Goal: Use online tool/utility

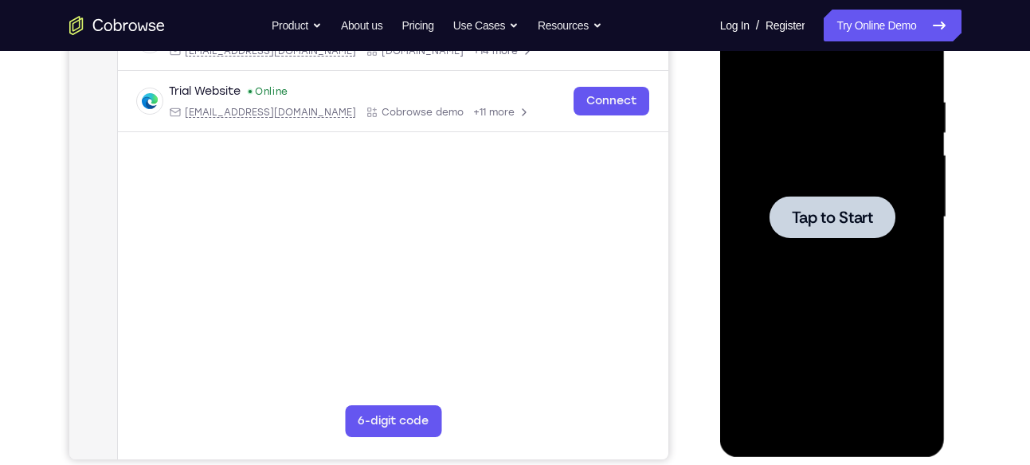
click at [787, 256] on div at bounding box center [832, 217] width 201 height 446
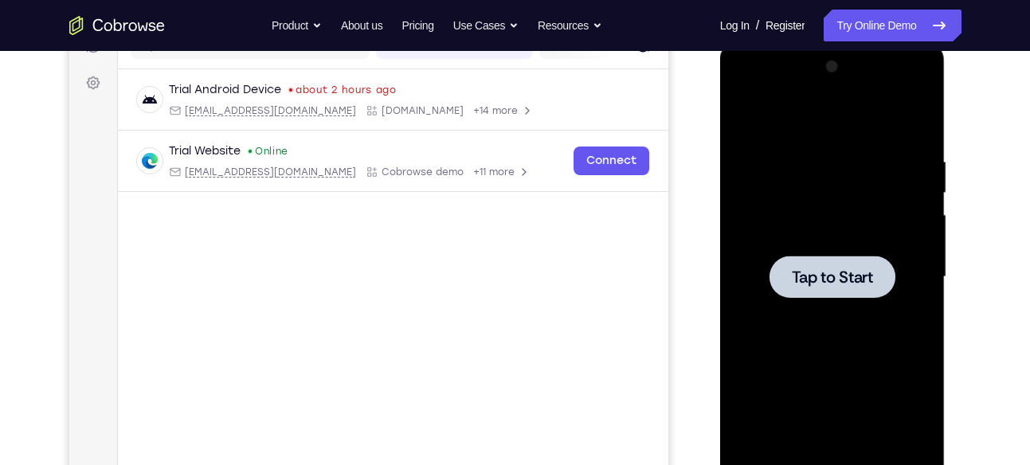
scroll to position [222, 0]
click at [838, 292] on div at bounding box center [833, 276] width 126 height 42
click at [838, 277] on span "Tap to Start" at bounding box center [832, 277] width 81 height 16
click at [840, 269] on span "Tap to Start" at bounding box center [832, 277] width 81 height 16
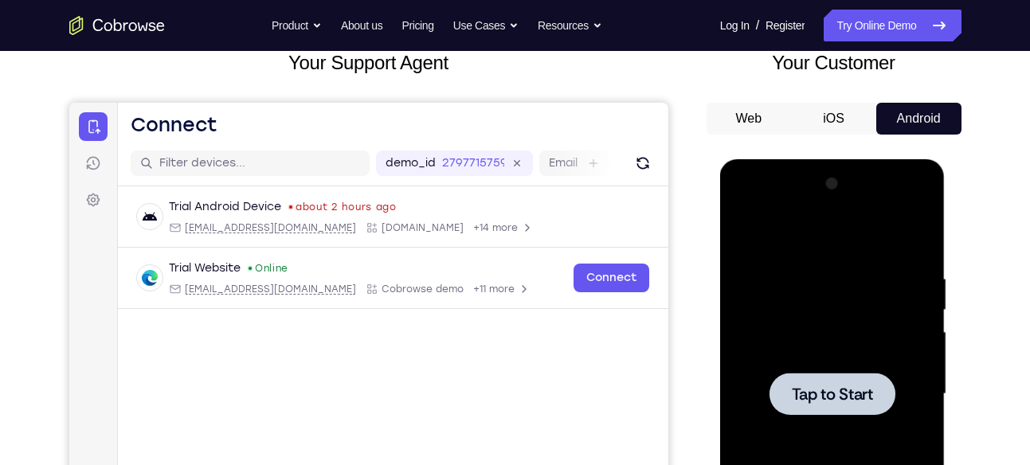
scroll to position [106, 0]
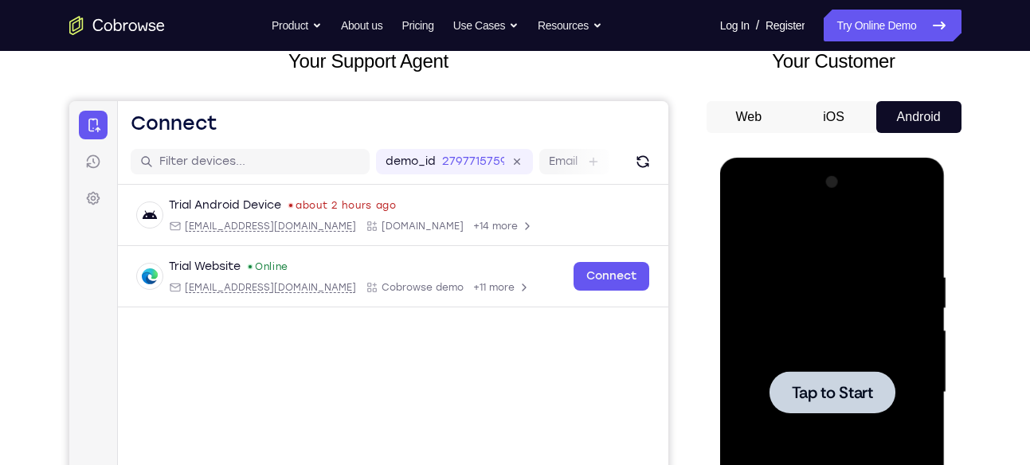
click at [853, 124] on button "iOS" at bounding box center [833, 117] width 85 height 32
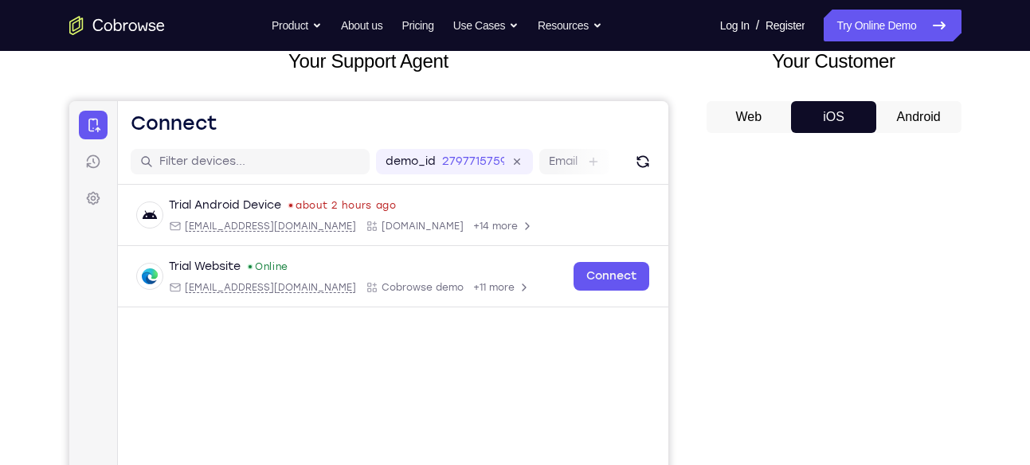
click at [909, 121] on button "Android" at bounding box center [919, 117] width 85 height 32
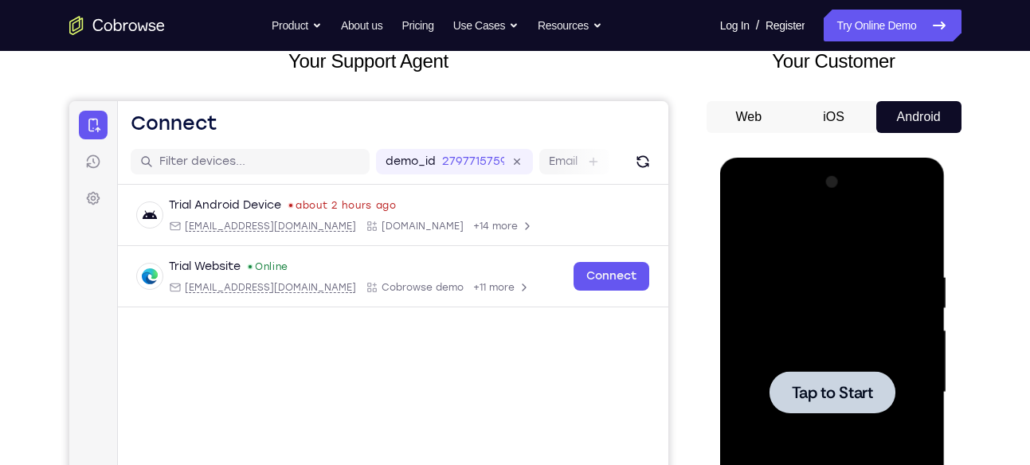
click at [849, 380] on div at bounding box center [833, 392] width 126 height 42
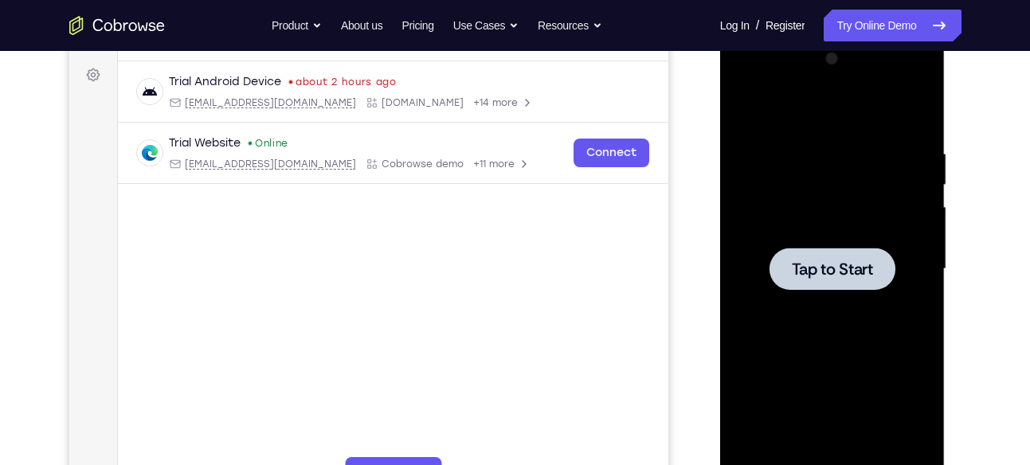
scroll to position [230, 0]
click at [860, 273] on span "Tap to Start" at bounding box center [832, 269] width 81 height 16
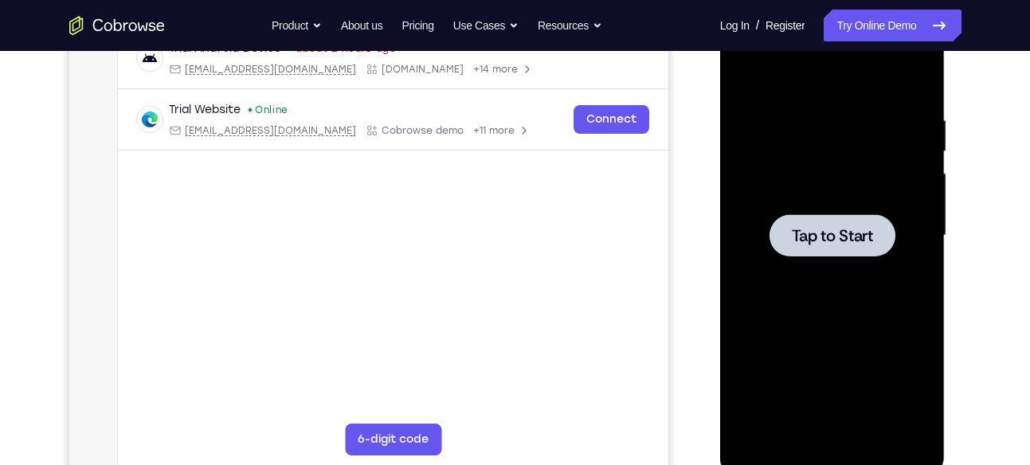
scroll to position [264, 0]
click at [814, 232] on span "Tap to Start" at bounding box center [832, 235] width 81 height 16
click at [818, 222] on div at bounding box center [833, 235] width 126 height 42
click at [810, 228] on span "Tap to Start" at bounding box center [832, 235] width 81 height 16
click at [814, 240] on span "Tap to Start" at bounding box center [832, 235] width 81 height 16
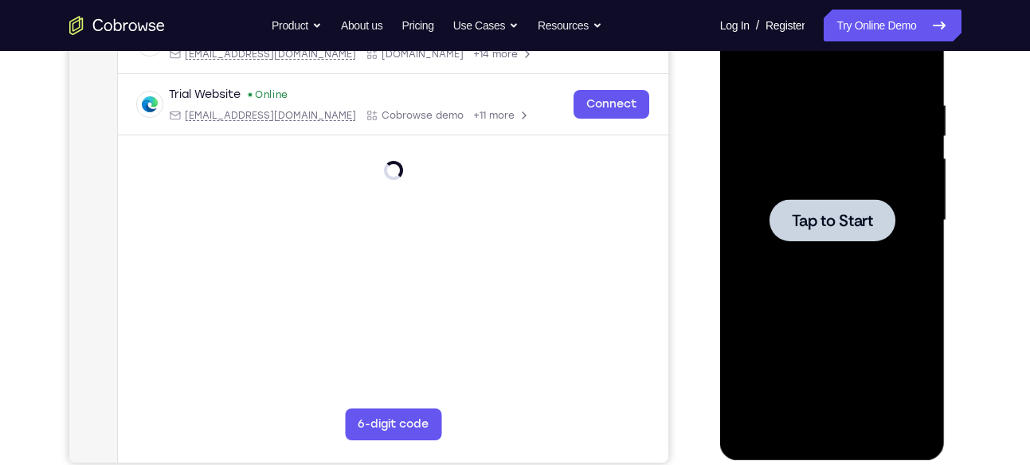
scroll to position [279, 0]
click at [826, 253] on div at bounding box center [832, 220] width 201 height 446
click at [792, 228] on span "Tap to Start" at bounding box center [832, 220] width 81 height 16
click at [792, 221] on span "Tap to Start" at bounding box center [832, 220] width 81 height 16
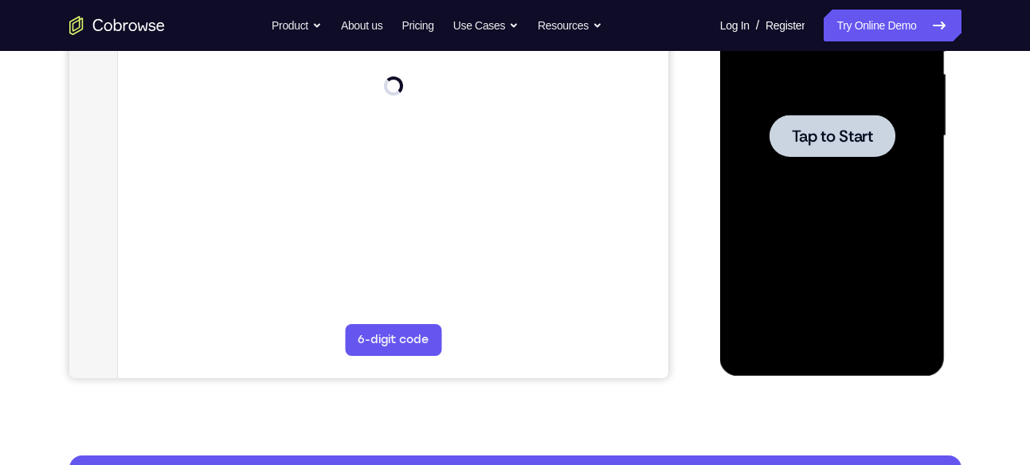
scroll to position [363, 0]
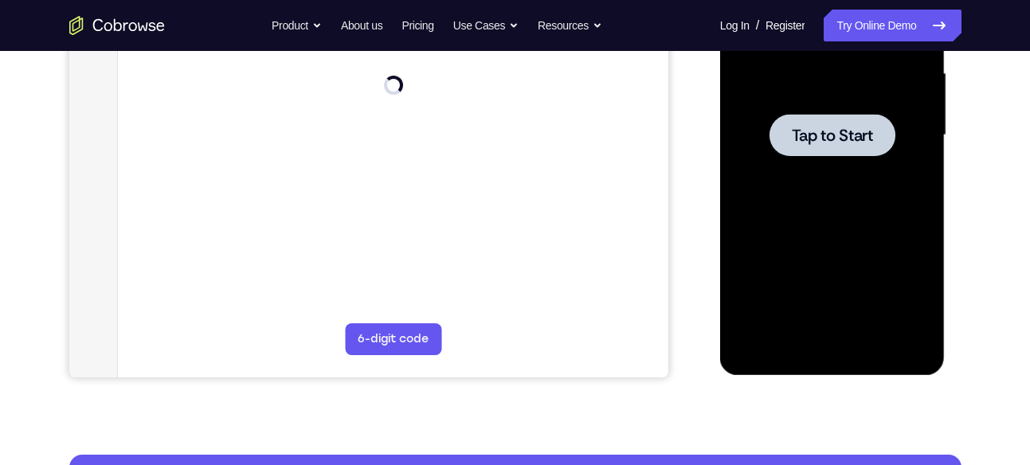
click at [847, 163] on div at bounding box center [832, 135] width 201 height 446
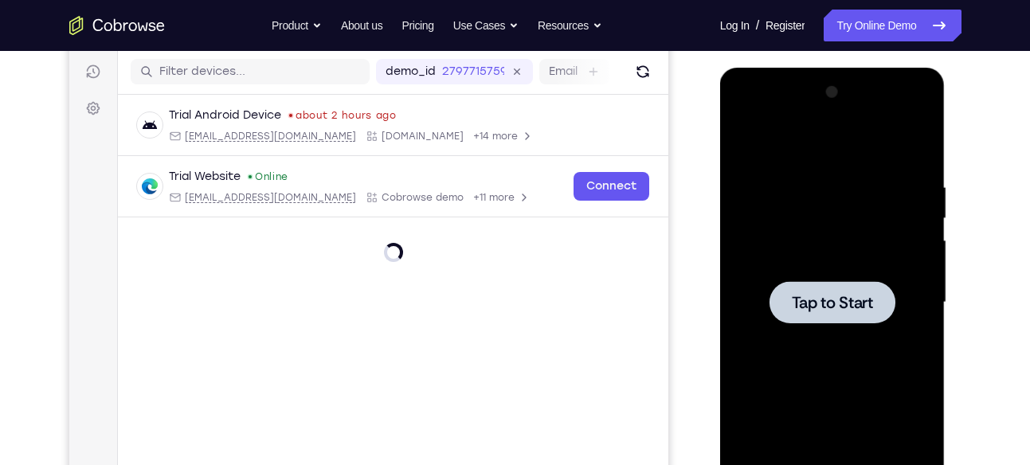
scroll to position [230, 0]
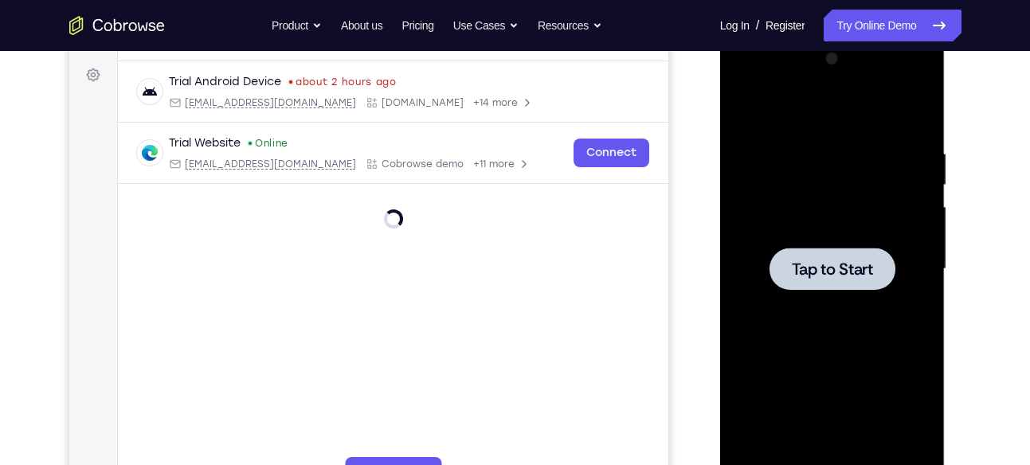
click at [814, 257] on div at bounding box center [833, 269] width 126 height 42
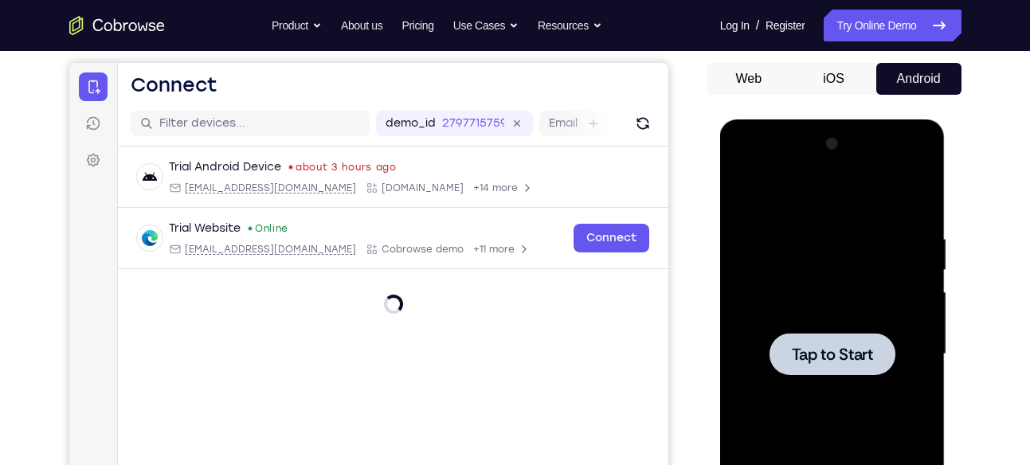
scroll to position [0, 0]
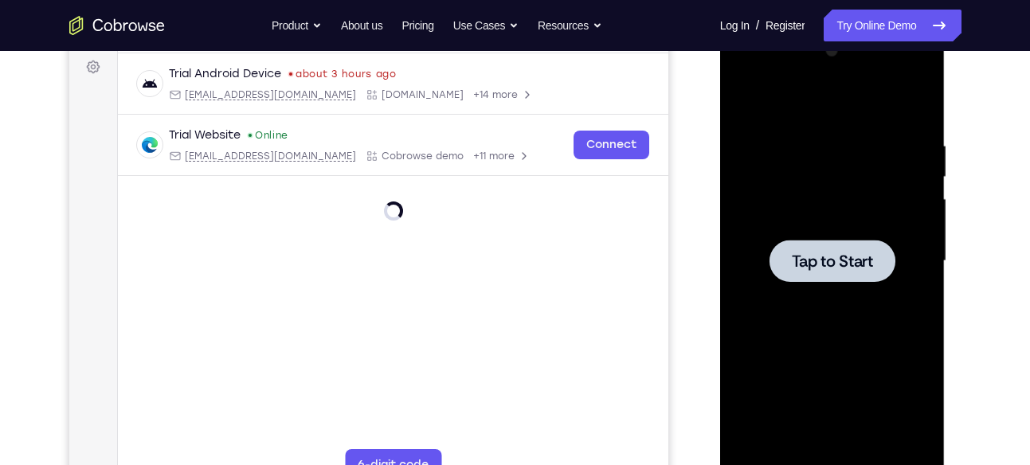
click at [812, 230] on div at bounding box center [832, 261] width 201 height 446
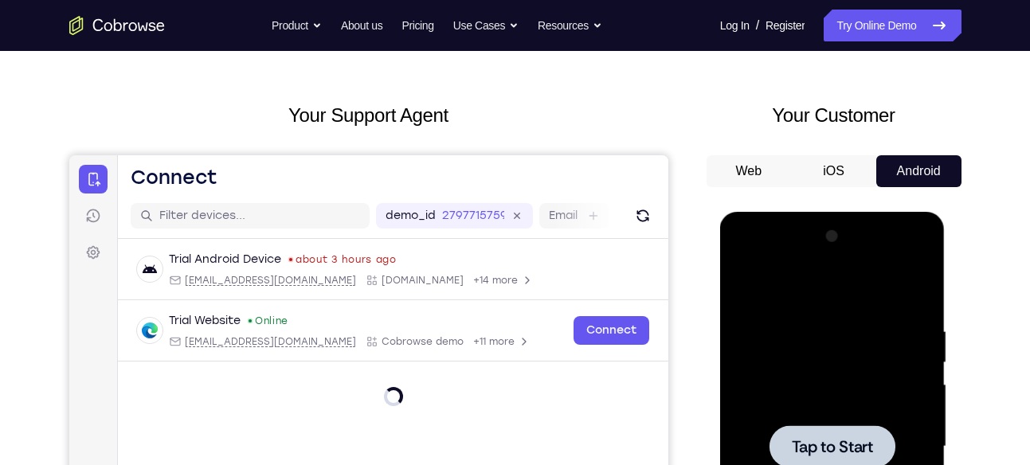
scroll to position [51, 0]
click at [820, 167] on button "iOS" at bounding box center [833, 172] width 85 height 32
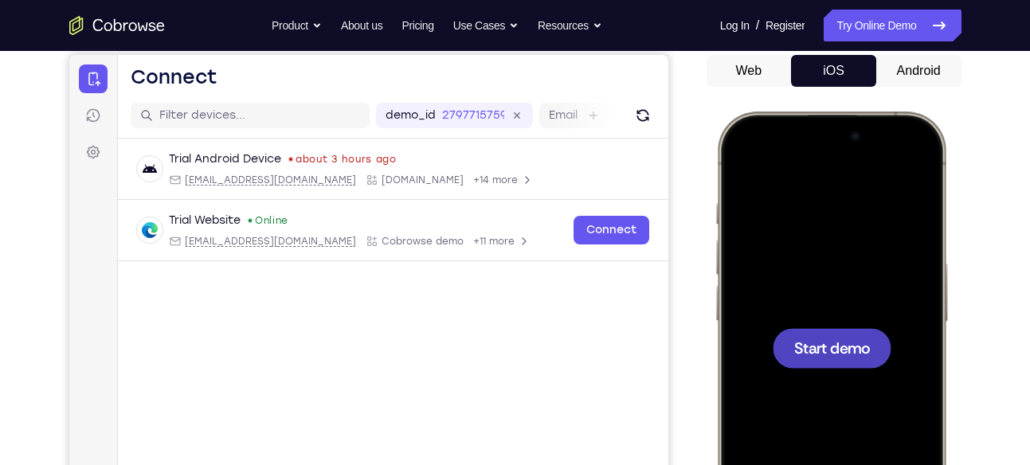
scroll to position [153, 0]
click at [824, 324] on div at bounding box center [831, 347] width 210 height 455
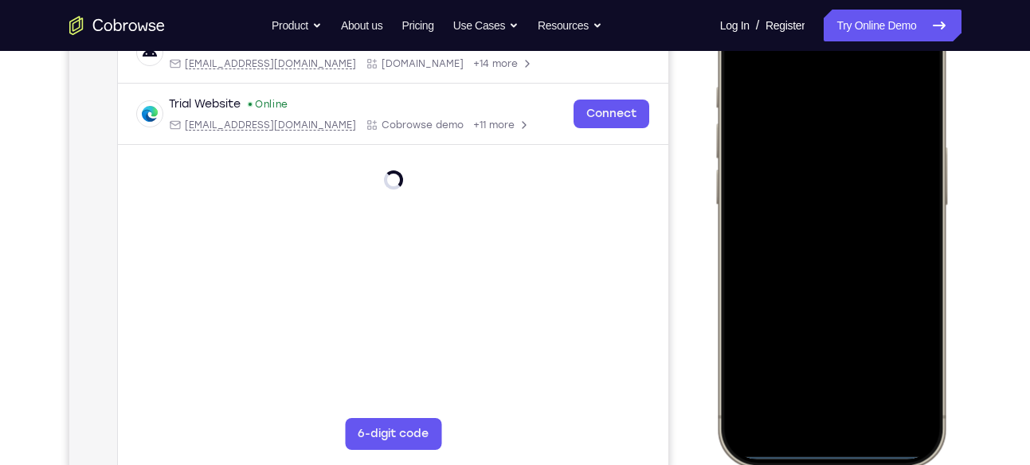
scroll to position [269, 0]
drag, startPoint x: 826, startPoint y: 452, endPoint x: 814, endPoint y: 261, distance: 191.6
click at [814, 261] on div at bounding box center [831, 230] width 210 height 455
drag, startPoint x: 825, startPoint y: 454, endPoint x: 787, endPoint y: 249, distance: 208.2
click at [787, 249] on div at bounding box center [831, 230] width 210 height 455
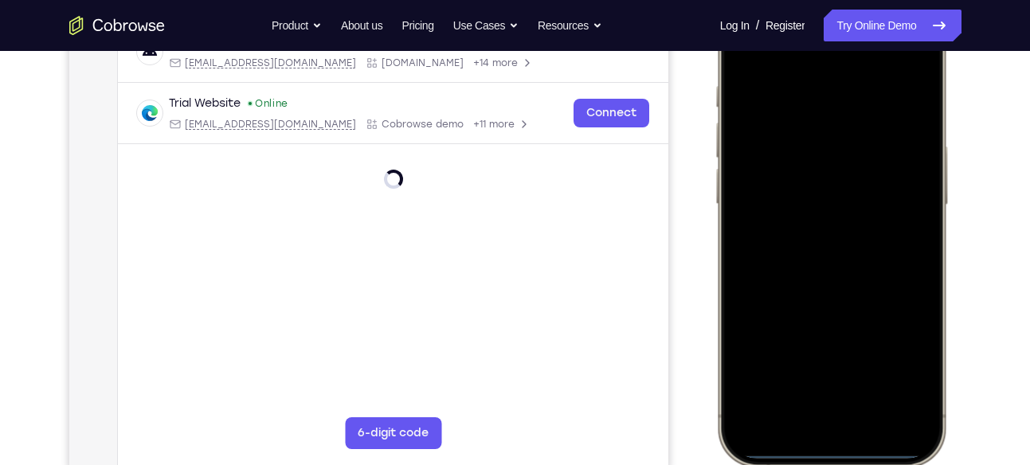
drag, startPoint x: 823, startPoint y: 453, endPoint x: 815, endPoint y: 209, distance: 244.8
click at [815, 209] on div at bounding box center [831, 230] width 210 height 455
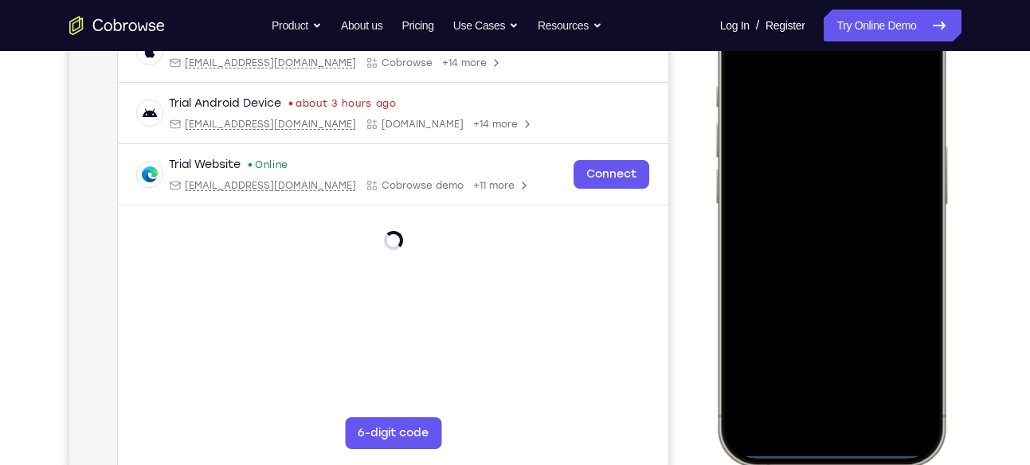
drag, startPoint x: 813, startPoint y: 452, endPoint x: 824, endPoint y: 129, distance: 323.0
click at [824, 129] on div at bounding box center [831, 230] width 210 height 455
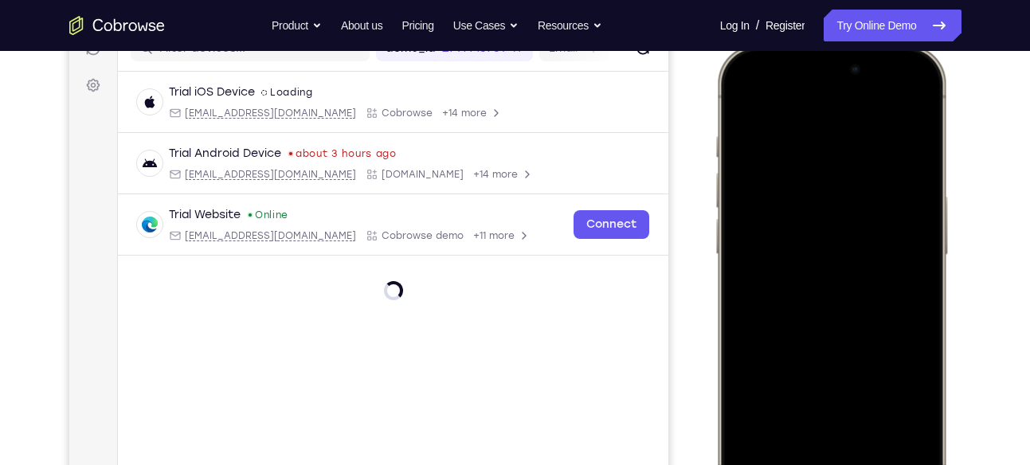
scroll to position [218, 0]
drag, startPoint x: 778, startPoint y: 71, endPoint x: 821, endPoint y: 426, distance: 358.0
click at [821, 426] on div at bounding box center [831, 281] width 210 height 455
drag, startPoint x: 901, startPoint y: 64, endPoint x: 864, endPoint y: 463, distance: 401.0
click at [864, 463] on div at bounding box center [831, 281] width 210 height 455
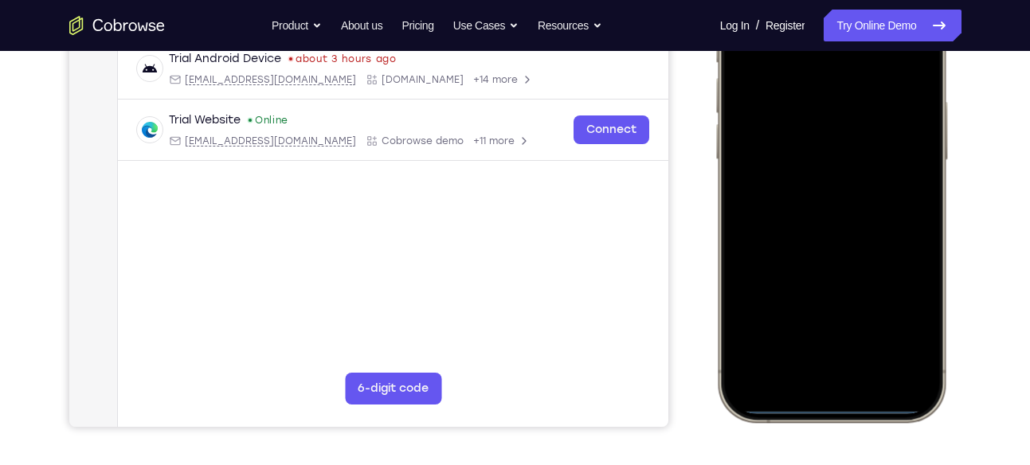
scroll to position [315, 0]
click at [818, 406] on div at bounding box center [831, 185] width 210 height 455
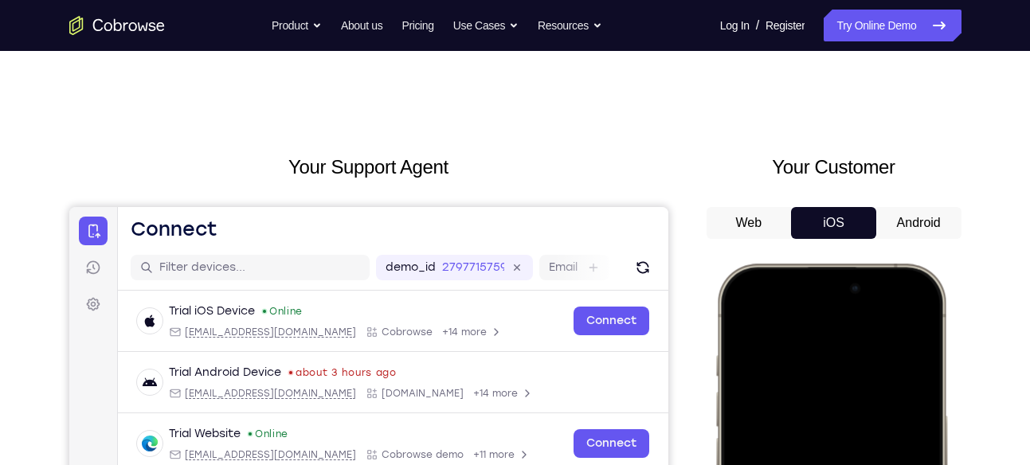
click at [911, 226] on button "Android" at bounding box center [919, 223] width 85 height 32
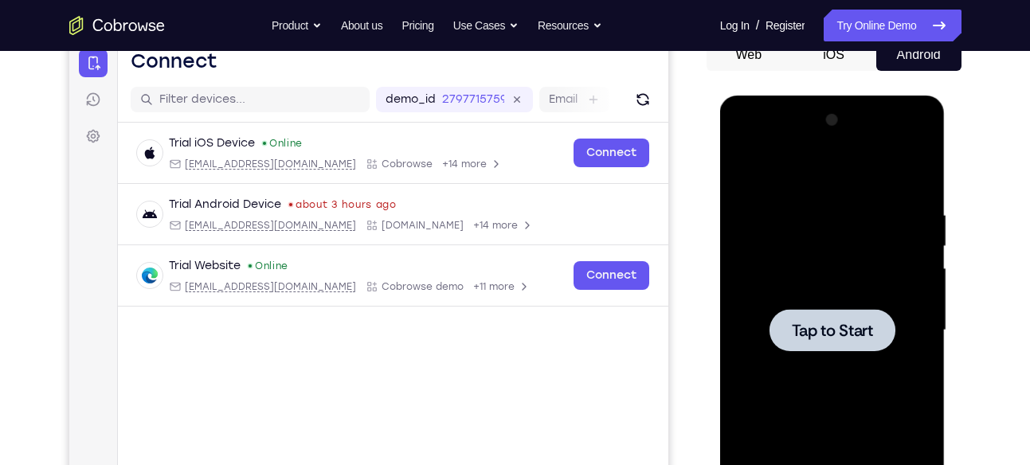
scroll to position [169, 0]
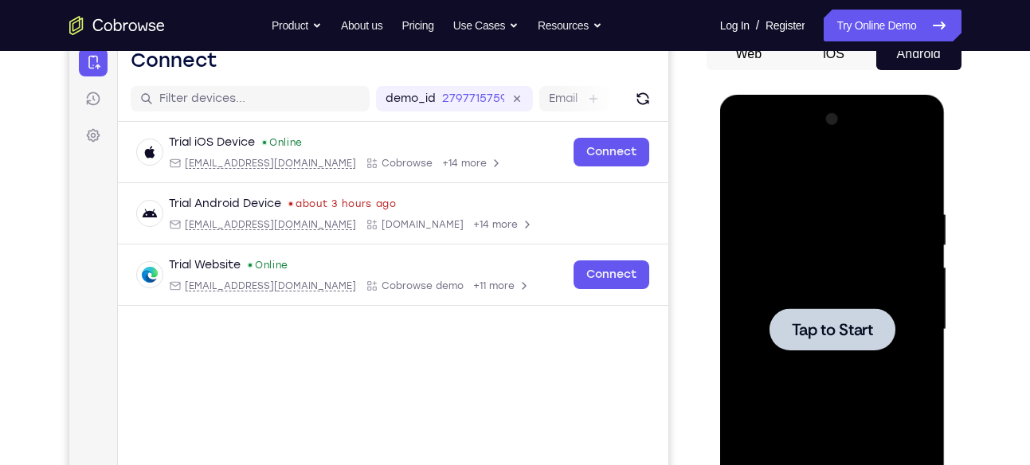
click at [800, 352] on div at bounding box center [832, 330] width 201 height 446
click at [812, 335] on span "Tap to Start" at bounding box center [832, 330] width 81 height 16
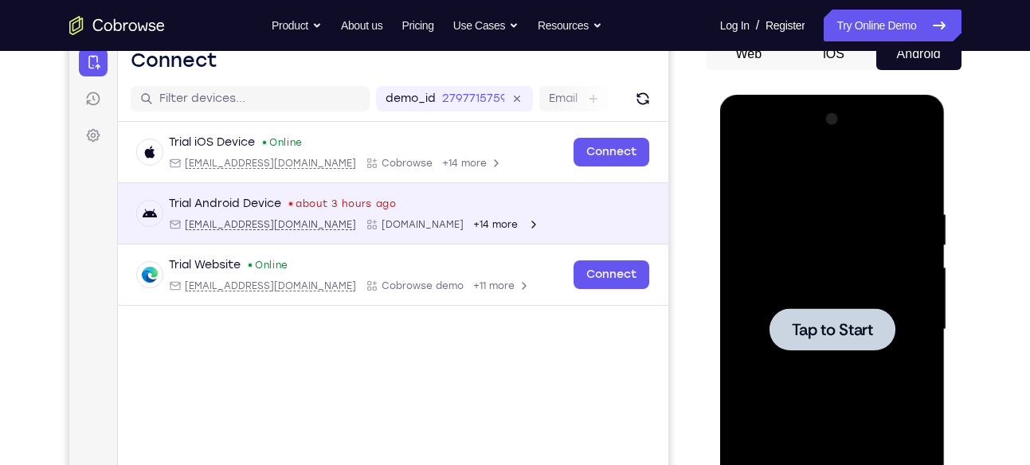
click at [496, 201] on div "Trial Android Device about 3 hours ago android@example.com Cobrowse.io +14 more" at bounding box center [392, 213] width 512 height 35
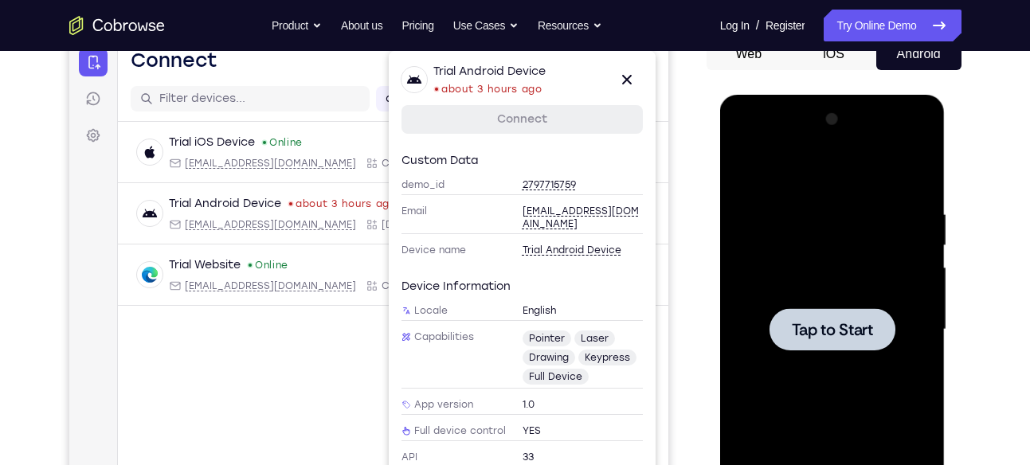
click at [542, 128] on link "Connect" at bounding box center [521, 119] width 241 height 29
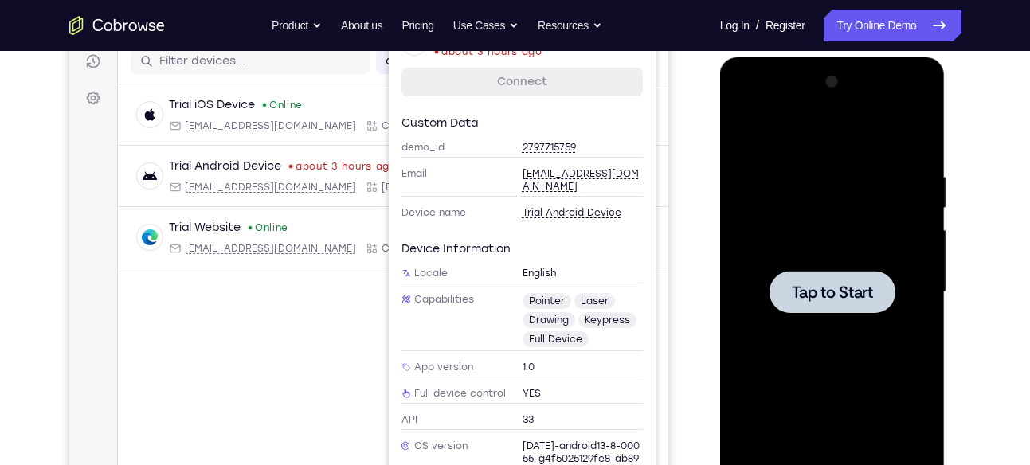
scroll to position [207, 0]
click at [795, 242] on div at bounding box center [832, 292] width 201 height 446
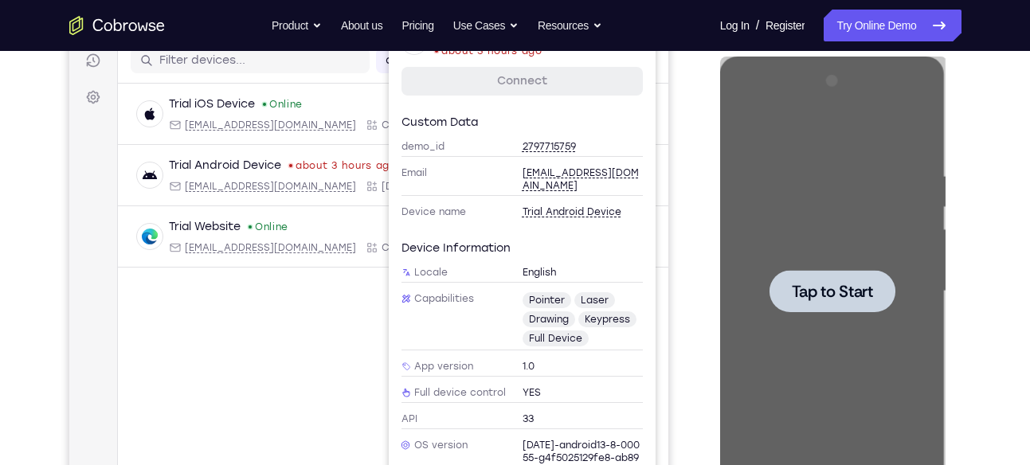
drag, startPoint x: 795, startPoint y: 242, endPoint x: 696, endPoint y: 202, distance: 106.9
click at [720, 202] on html "Online web based iOS Simulators and Android Emulators. Run iPhone, iPad, Mobile…" at bounding box center [833, 296] width 227 height 478
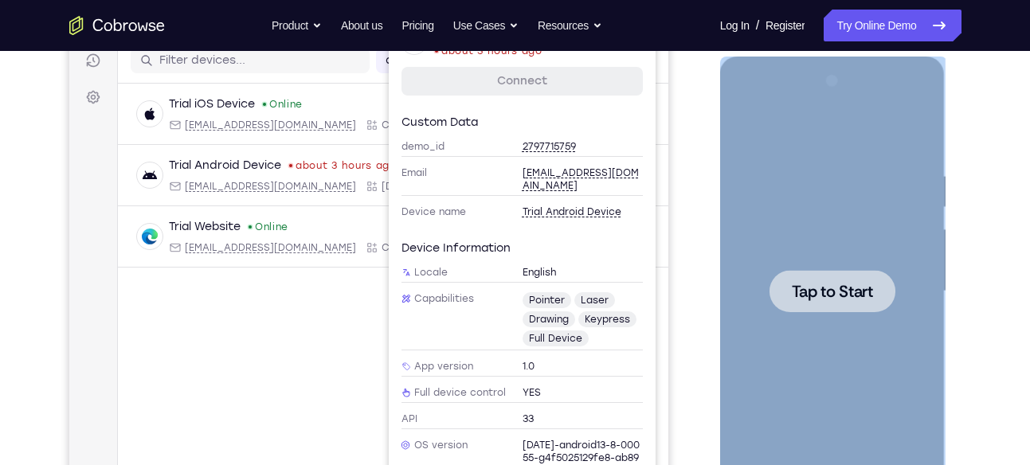
drag, startPoint x: 696, startPoint y: 202, endPoint x: 857, endPoint y: 288, distance: 182.5
click at [857, 288] on span "Tap to Start" at bounding box center [832, 292] width 81 height 16
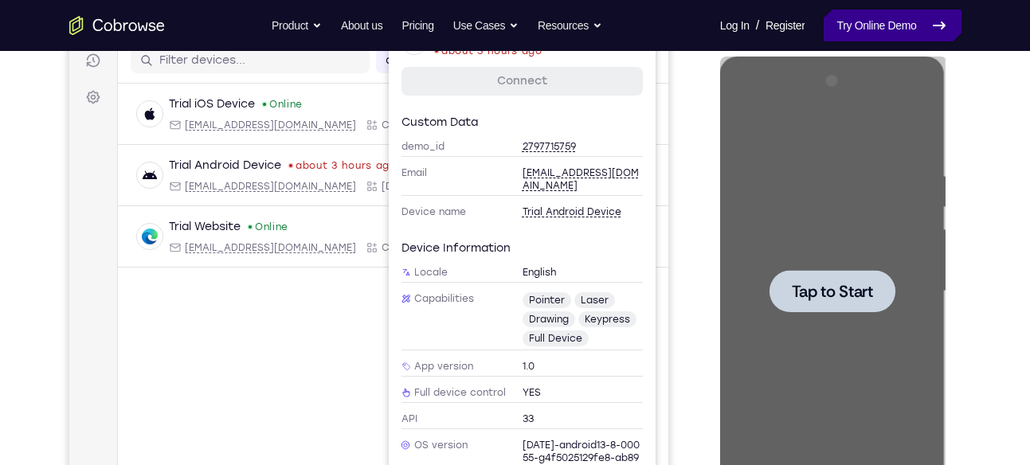
click at [824, 33] on link "Try Online Demo" at bounding box center [892, 26] width 137 height 32
click at [681, 166] on div "Your Support Agent Your Customer Web iOS Android" at bounding box center [515, 240] width 893 height 589
click at [678, 148] on div "Your Support Agent Your Customer Web iOS Android" at bounding box center [515, 240] width 893 height 589
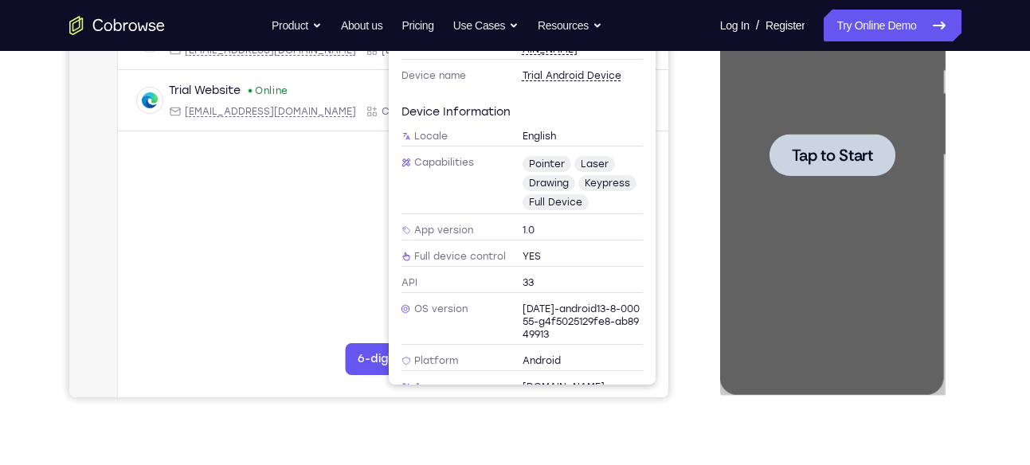
scroll to position [143, 0]
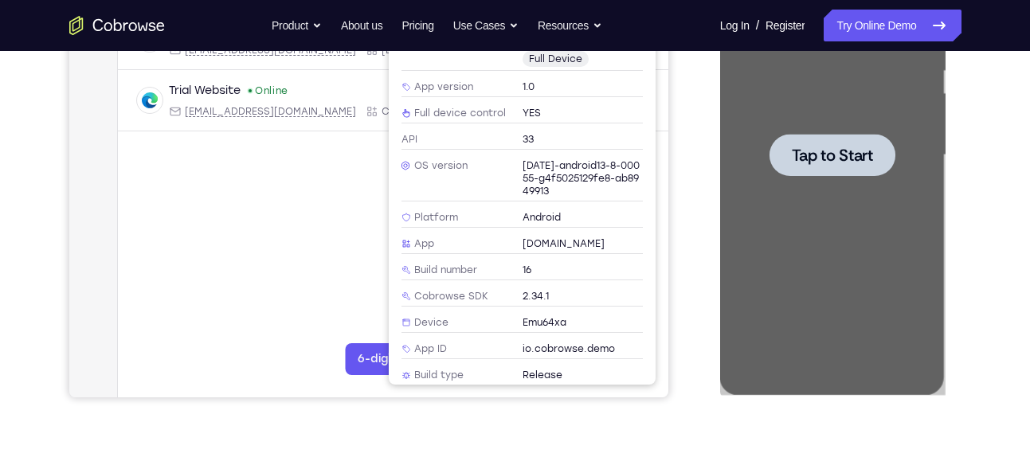
click at [692, 175] on div "Your Support Agent Your Customer Web iOS Android" at bounding box center [515, 104] width 893 height 589
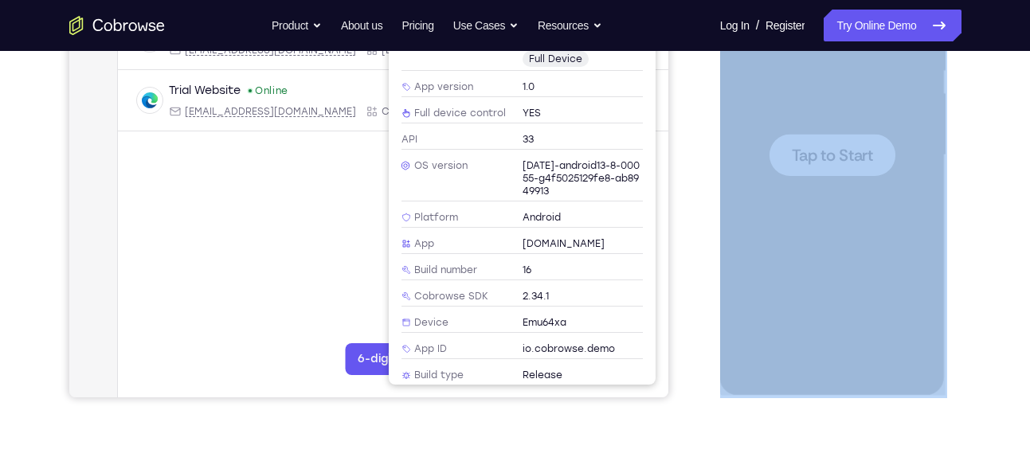
click at [692, 175] on div "Your Support Agent Your Customer Web iOS Android" at bounding box center [515, 104] width 893 height 589
drag, startPoint x: 692, startPoint y: 175, endPoint x: 696, endPoint y: 246, distance: 71.8
click at [696, 246] on div "Your Support Agent Your Customer Web iOS Android" at bounding box center [515, 104] width 893 height 589
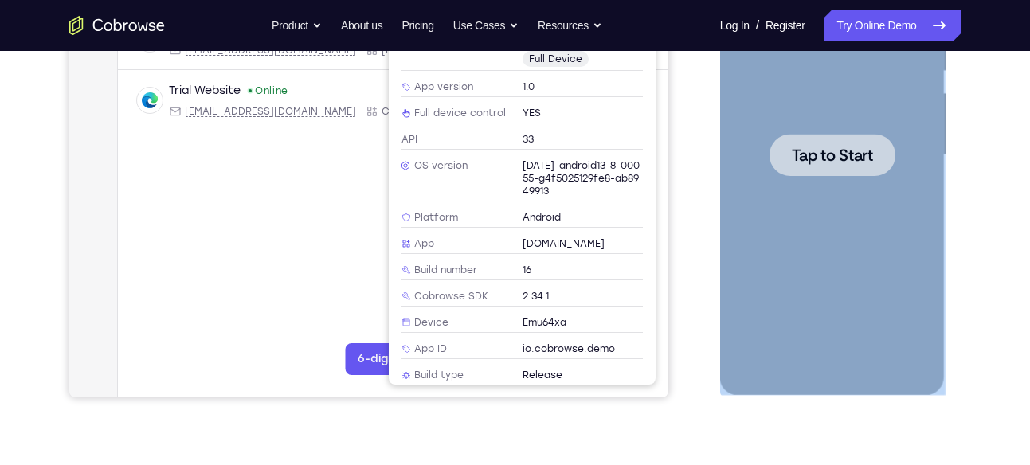
click at [802, 176] on div at bounding box center [832, 155] width 201 height 446
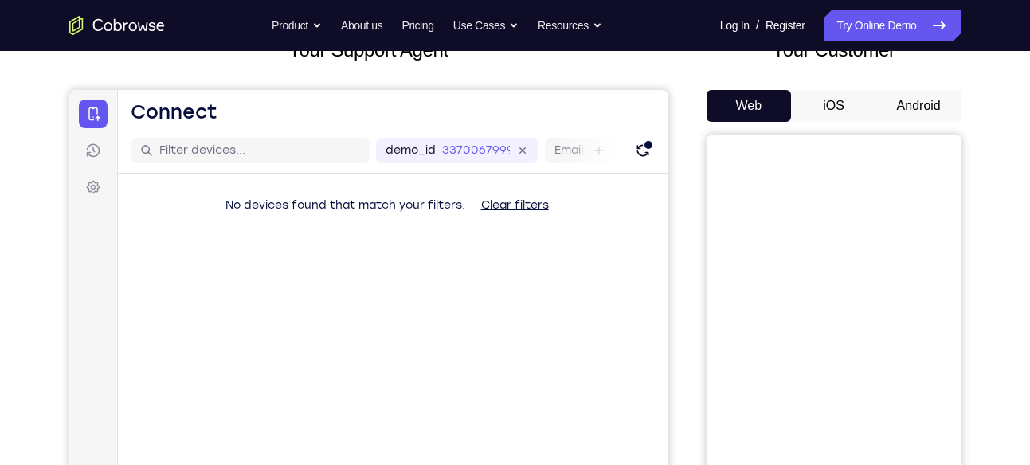
scroll to position [116, 0]
click at [914, 113] on button "Android" at bounding box center [919, 107] width 85 height 32
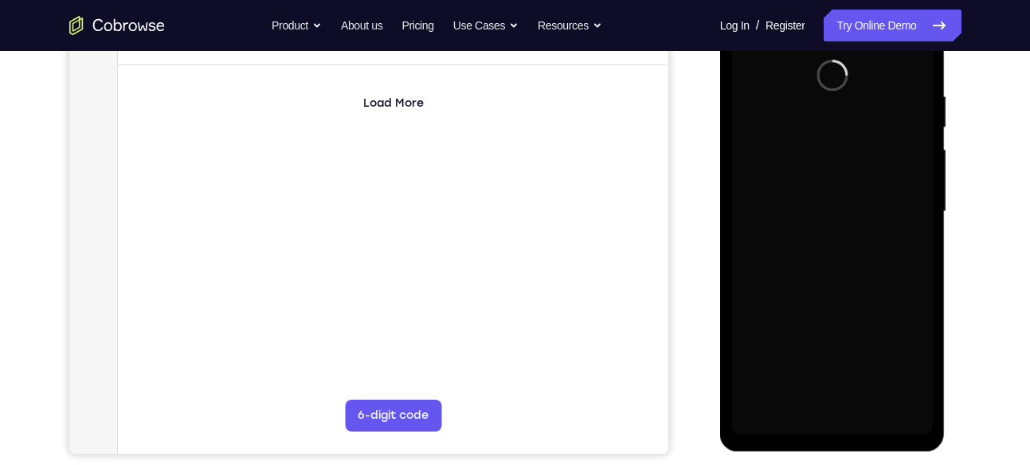
scroll to position [0, 0]
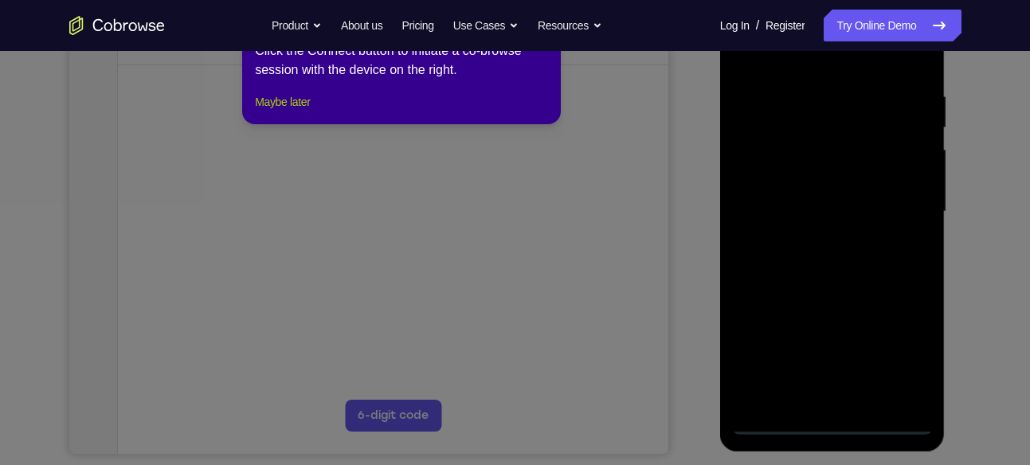
click at [300, 112] on button "Maybe later" at bounding box center [282, 101] width 55 height 19
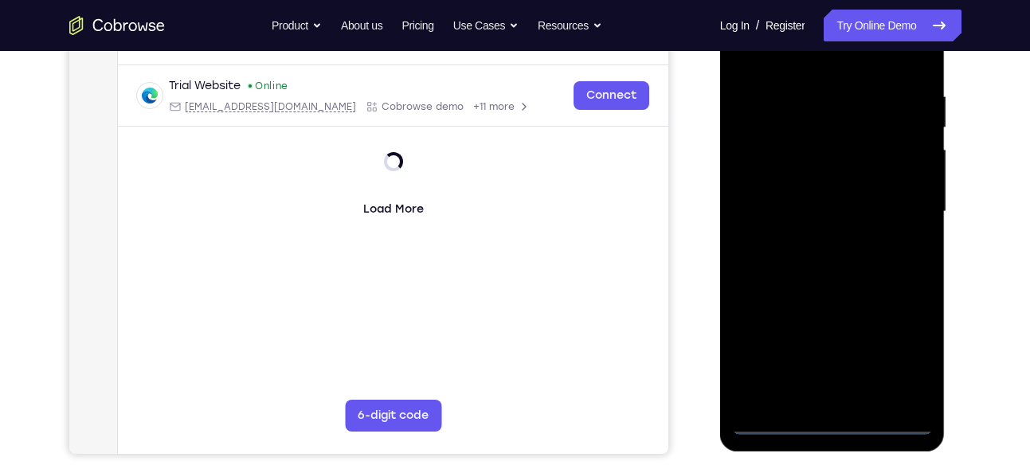
click at [830, 423] on div at bounding box center [832, 212] width 201 height 446
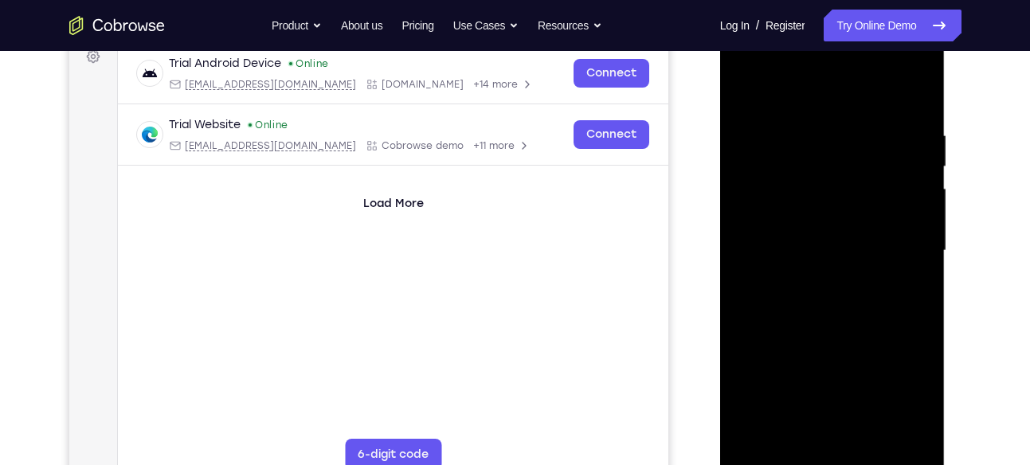
scroll to position [246, 0]
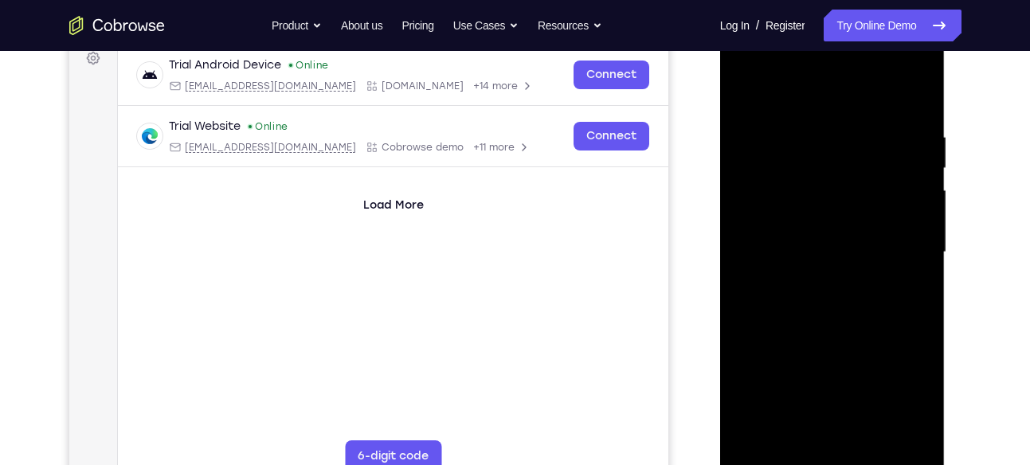
click at [896, 389] on div at bounding box center [832, 252] width 201 height 446
click at [907, 404] on div at bounding box center [832, 252] width 201 height 446
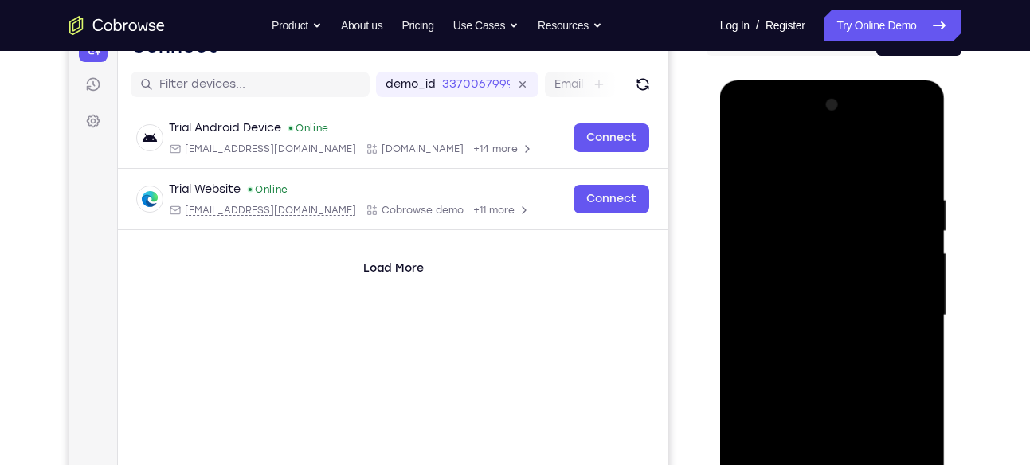
scroll to position [181, 0]
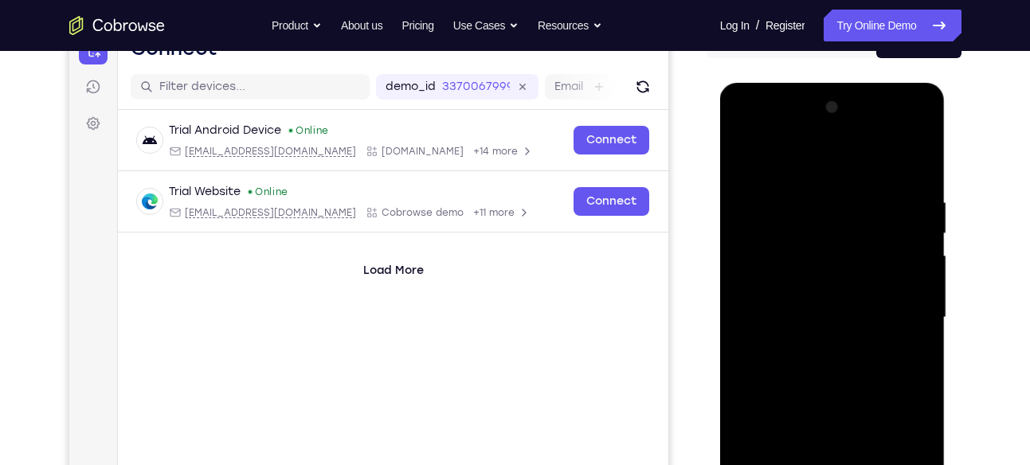
click at [746, 132] on div at bounding box center [832, 318] width 201 height 446
click at [800, 226] on div at bounding box center [832, 318] width 201 height 446
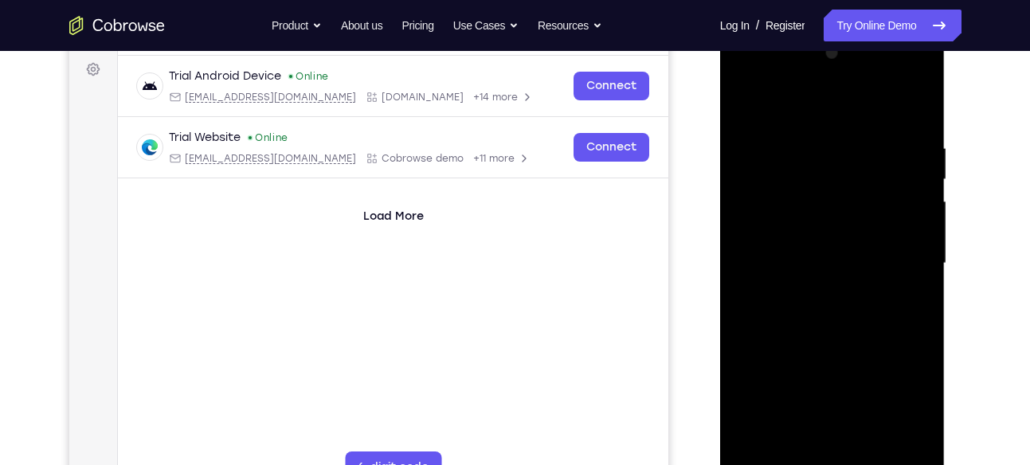
scroll to position [267, 0]
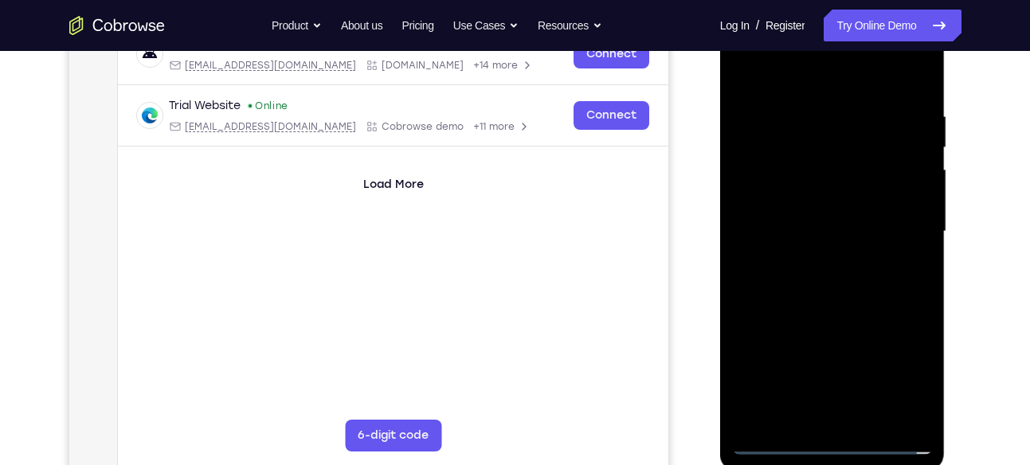
click at [918, 324] on div at bounding box center [832, 232] width 201 height 446
click at [900, 328] on div at bounding box center [832, 232] width 201 height 446
click at [801, 324] on div at bounding box center [832, 232] width 201 height 446
click at [870, 380] on div at bounding box center [832, 232] width 201 height 446
click at [802, 210] on div at bounding box center [832, 232] width 201 height 446
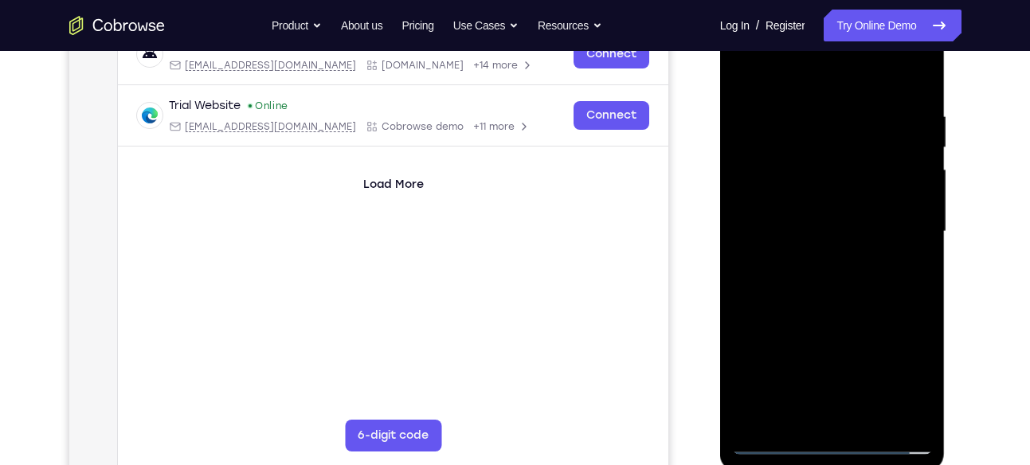
scroll to position [318, 0]
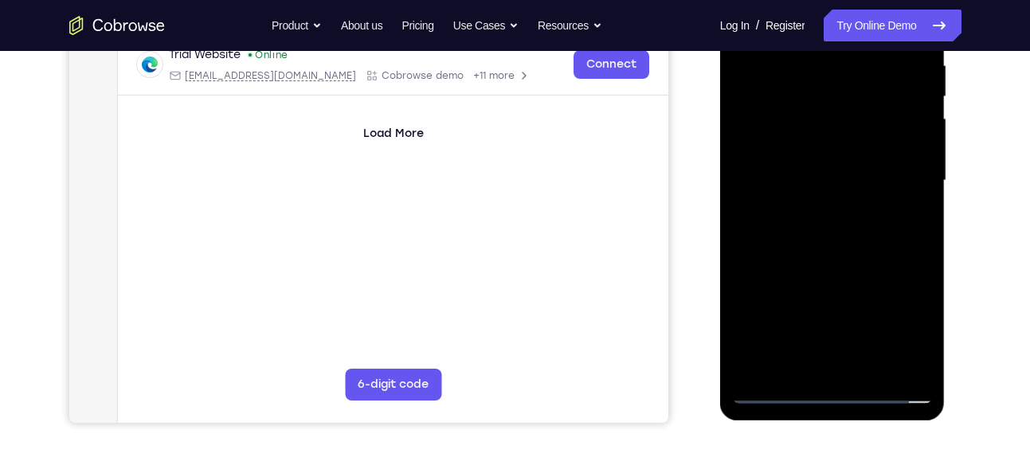
click at [850, 281] on div at bounding box center [832, 181] width 201 height 446
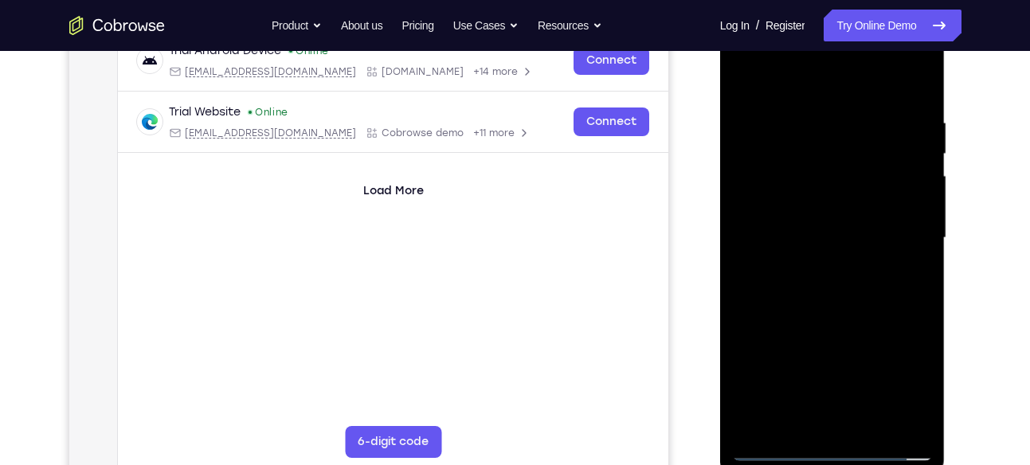
scroll to position [287, 0]
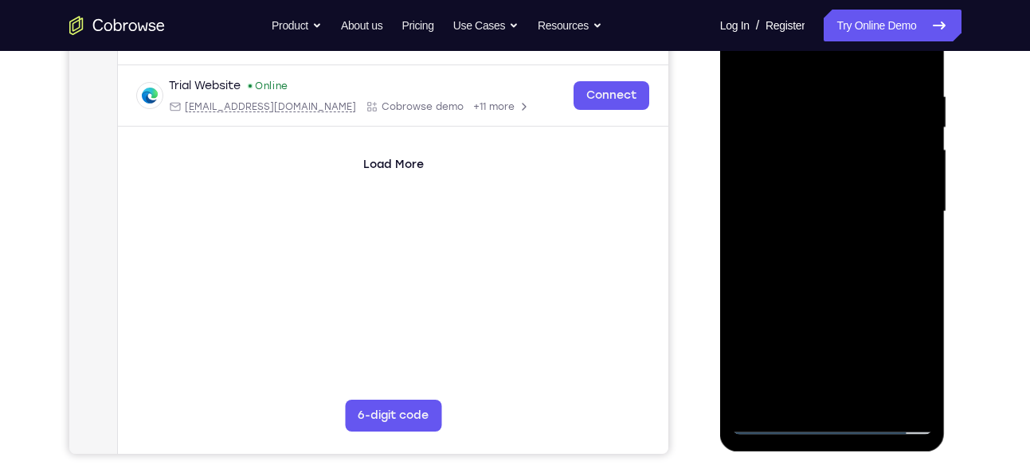
click at [909, 330] on div at bounding box center [832, 212] width 201 height 446
drag, startPoint x: 847, startPoint y: 271, endPoint x: 853, endPoint y: 157, distance: 114.1
click at [853, 157] on div at bounding box center [832, 212] width 201 height 446
click at [862, 125] on div at bounding box center [832, 212] width 201 height 446
click at [831, 202] on div at bounding box center [832, 212] width 201 height 446
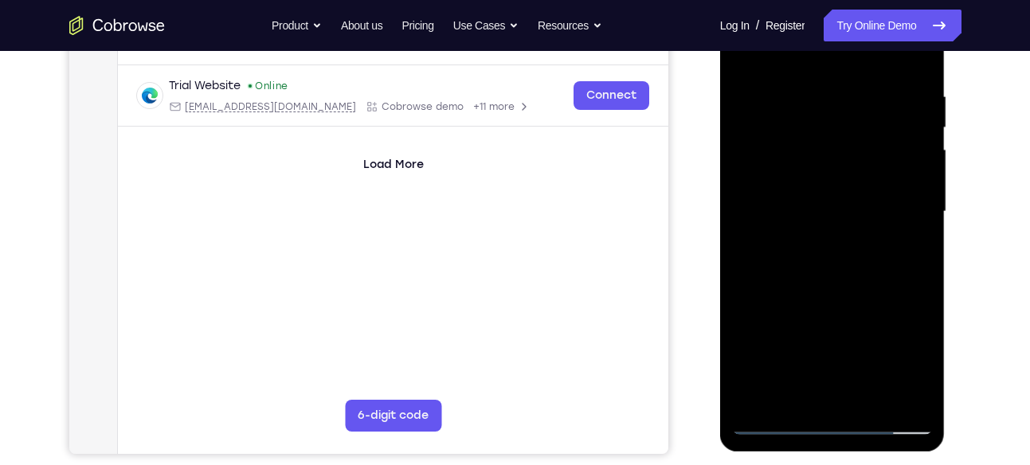
click at [894, 163] on div at bounding box center [832, 212] width 201 height 446
click at [837, 157] on div at bounding box center [832, 212] width 201 height 446
click at [889, 169] on div at bounding box center [832, 212] width 201 height 446
click at [787, 241] on div at bounding box center [832, 212] width 201 height 446
drag, startPoint x: 770, startPoint y: 256, endPoint x: 783, endPoint y: 256, distance: 13.5
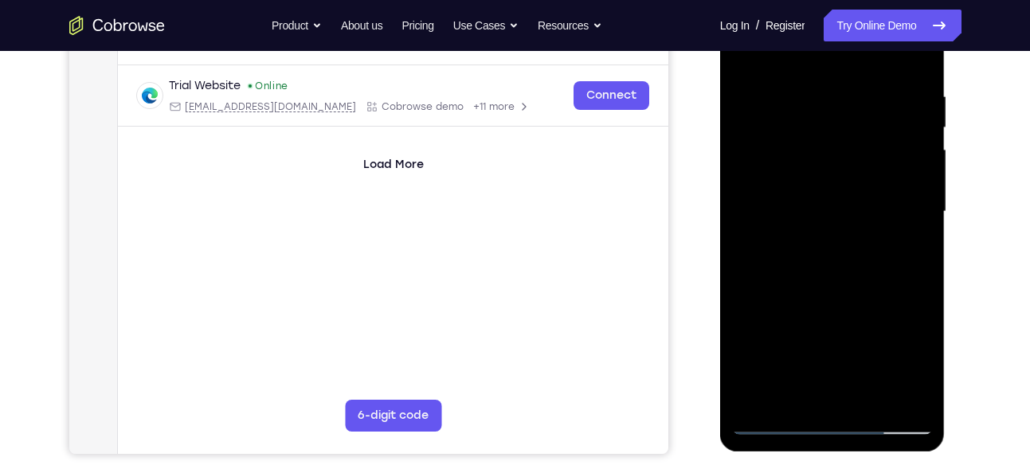
click at [783, 256] on div at bounding box center [832, 212] width 201 height 446
click at [798, 237] on div at bounding box center [832, 212] width 201 height 446
click at [845, 226] on div at bounding box center [832, 212] width 201 height 446
click at [788, 241] on div at bounding box center [832, 212] width 201 height 446
drag, startPoint x: 757, startPoint y: 257, endPoint x: 785, endPoint y: 256, distance: 27.9
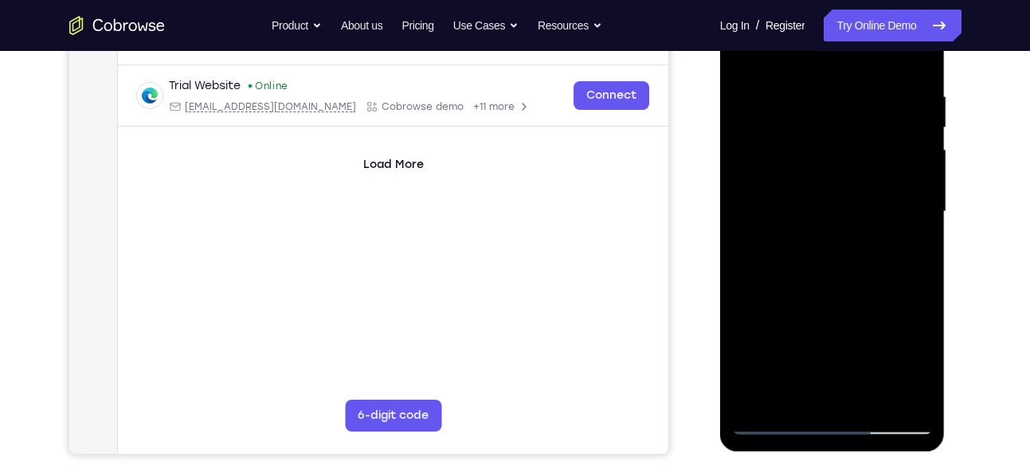
click at [785, 256] on div at bounding box center [832, 212] width 201 height 446
drag, startPoint x: 785, startPoint y: 256, endPoint x: 812, endPoint y: 254, distance: 27.1
click at [812, 254] on div at bounding box center [832, 212] width 201 height 446
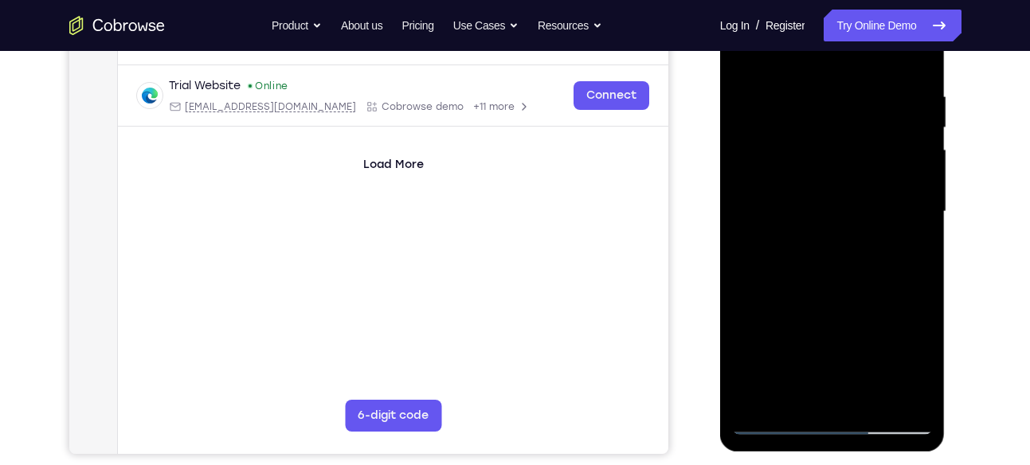
click at [798, 257] on div at bounding box center [832, 212] width 201 height 446
click at [803, 254] on div at bounding box center [832, 212] width 201 height 446
click at [790, 251] on div at bounding box center [832, 212] width 201 height 446
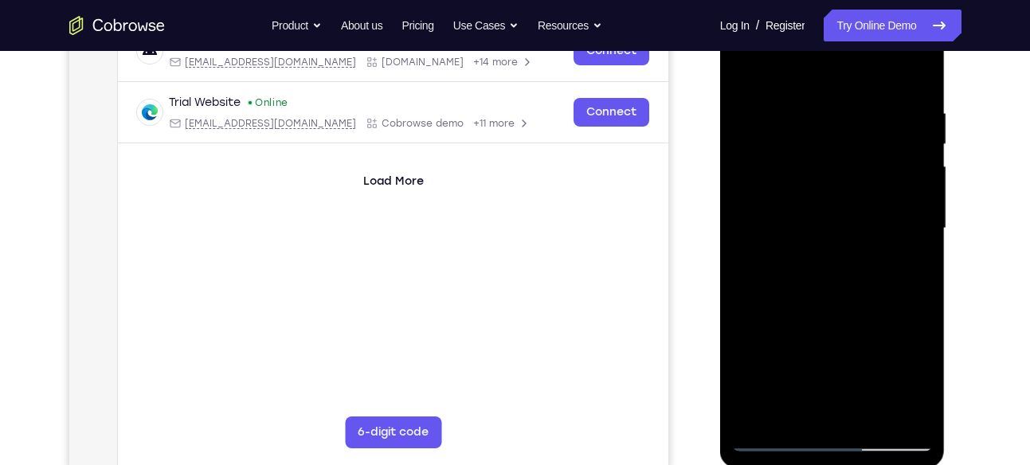
scroll to position [271, 0]
click at [845, 271] on div at bounding box center [832, 228] width 201 height 446
click at [844, 267] on div at bounding box center [832, 228] width 201 height 446
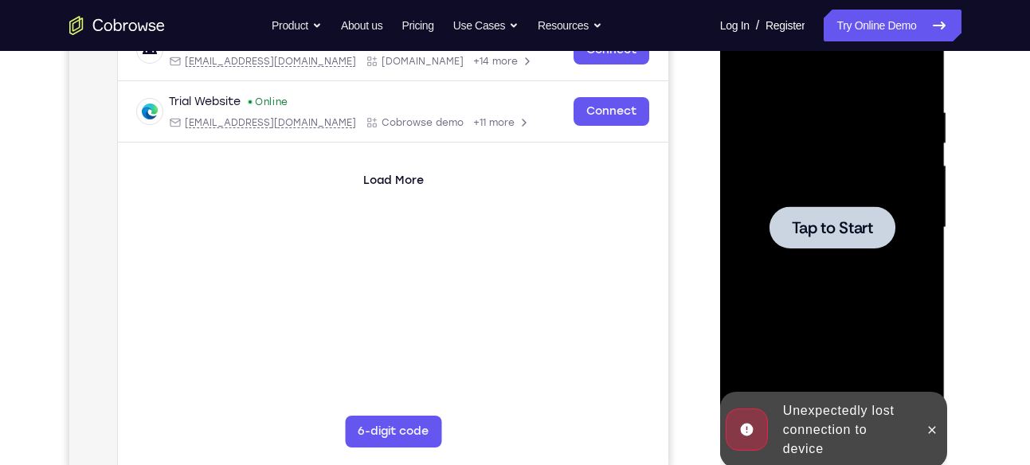
click at [791, 200] on div at bounding box center [832, 228] width 201 height 446
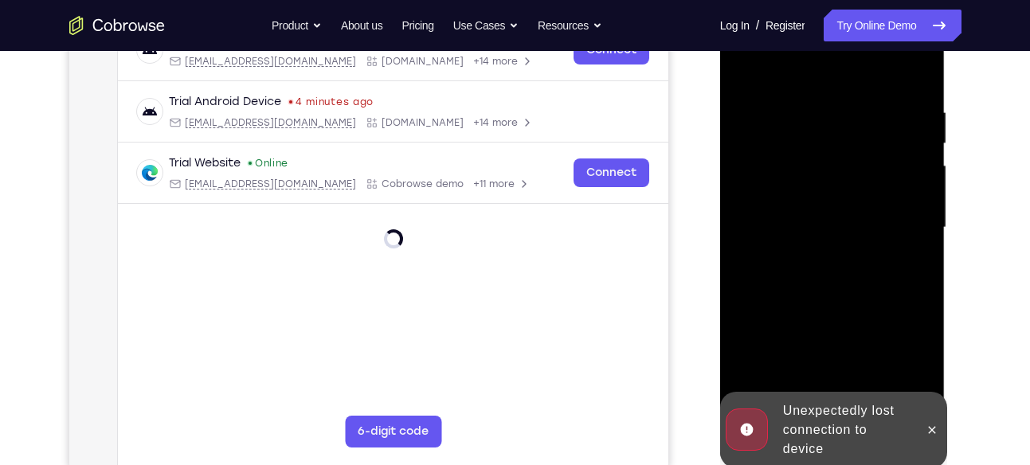
scroll to position [401, 0]
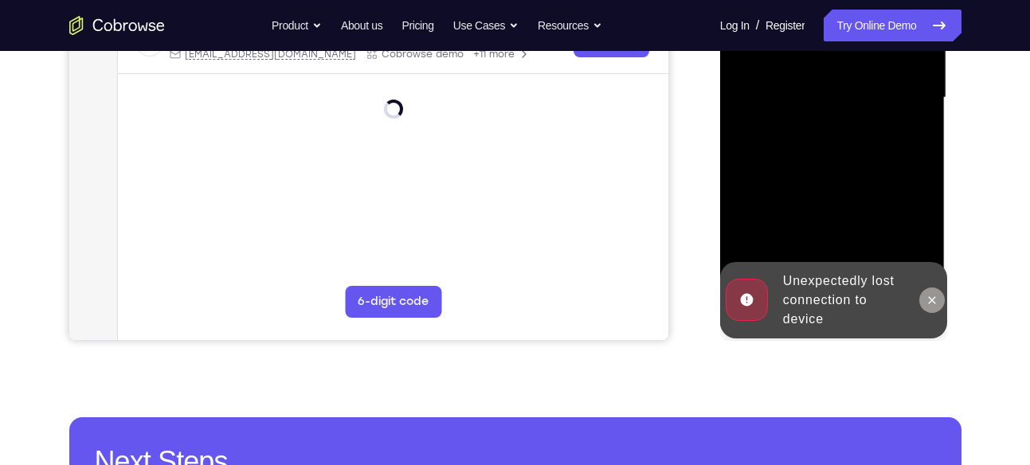
click at [932, 297] on icon at bounding box center [932, 300] width 13 height 13
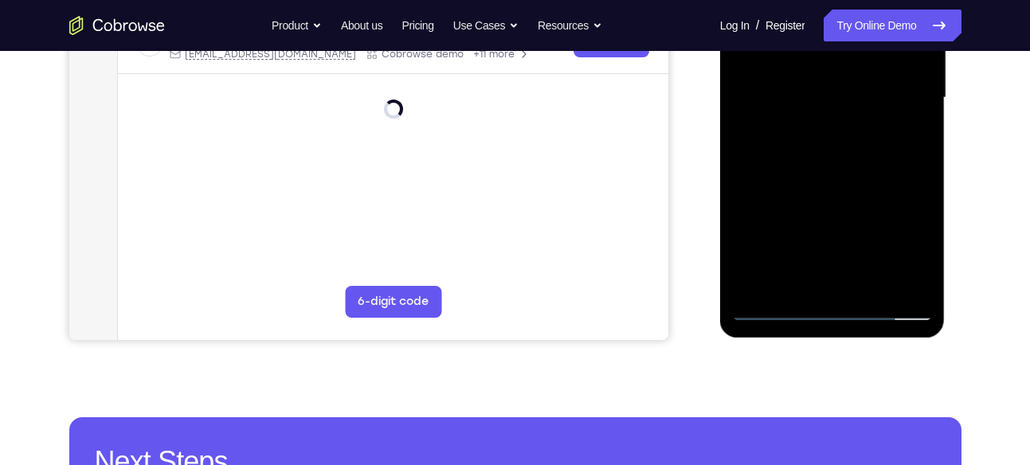
click at [830, 308] on div at bounding box center [832, 98] width 201 height 446
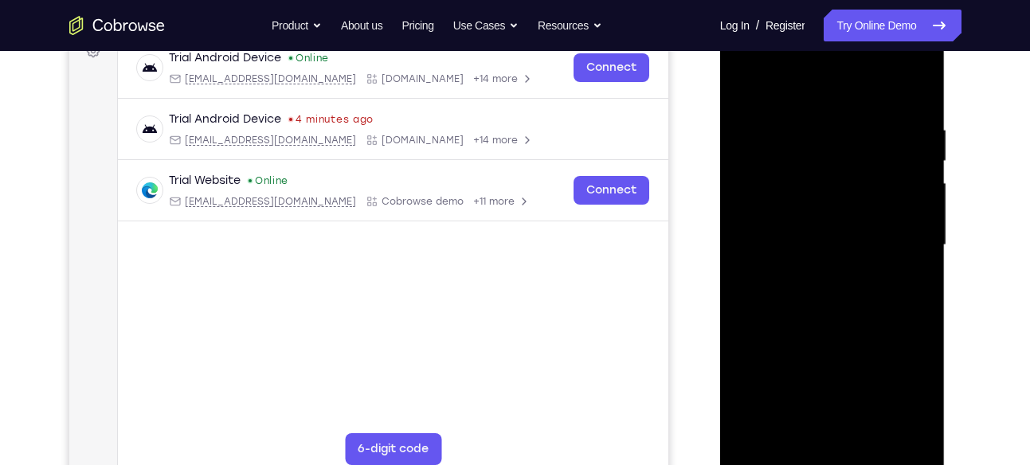
scroll to position [253, 0]
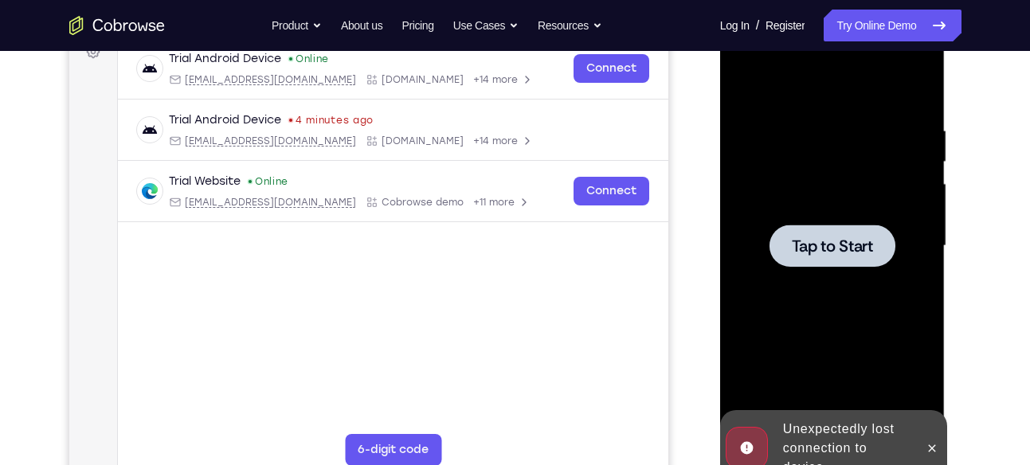
click at [843, 209] on div at bounding box center [832, 246] width 201 height 446
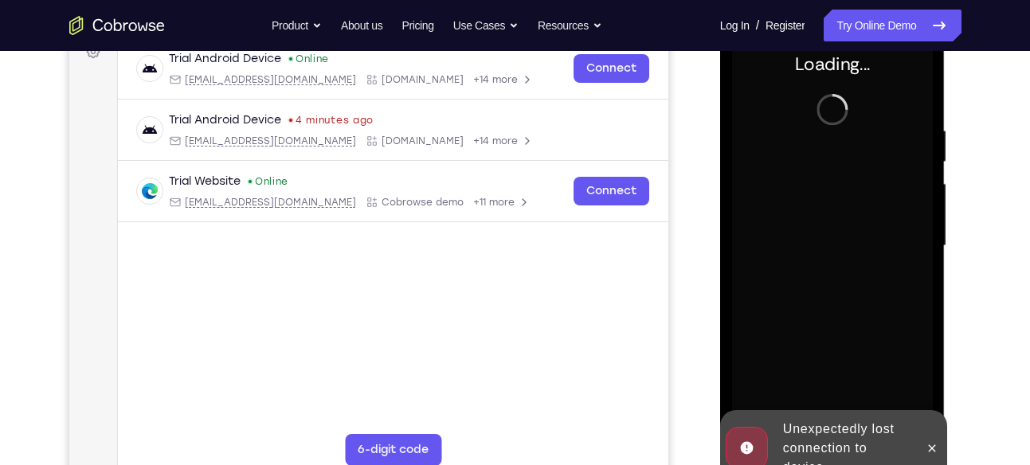
click at [843, 209] on div at bounding box center [832, 246] width 201 height 446
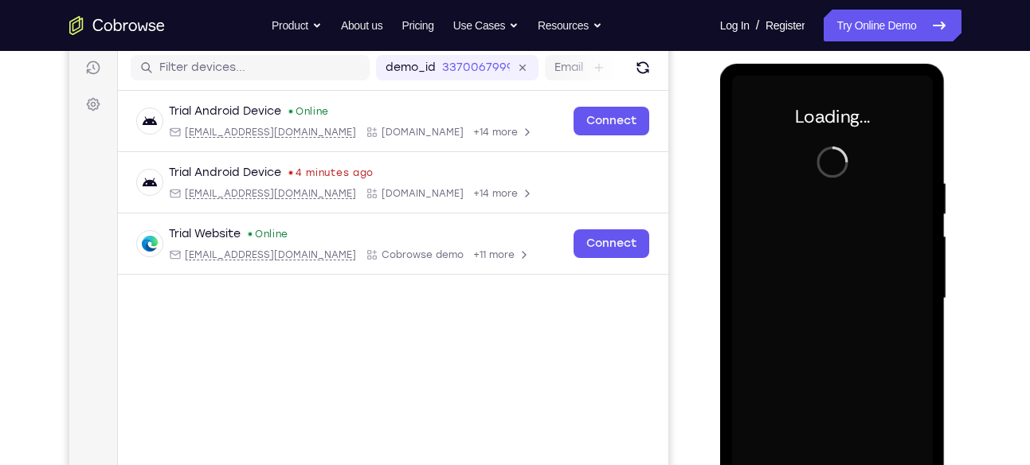
scroll to position [199, 0]
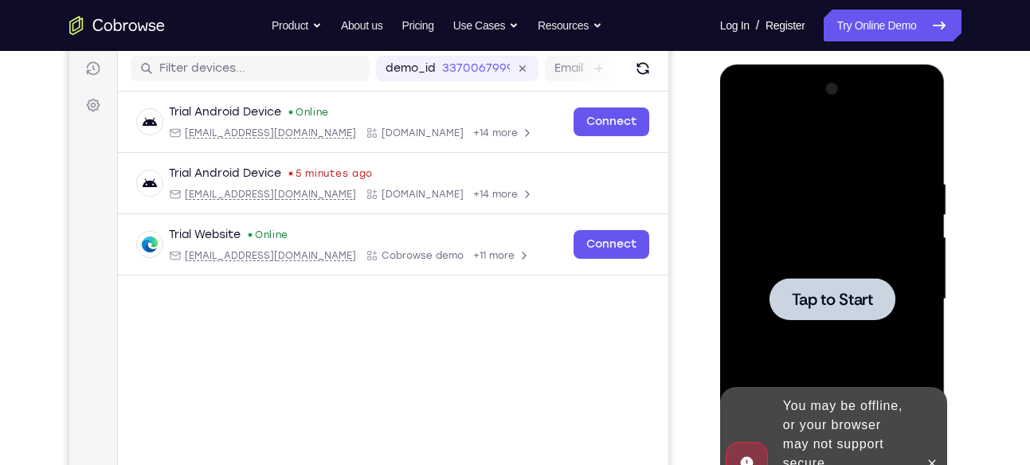
click at [818, 314] on div at bounding box center [833, 299] width 126 height 42
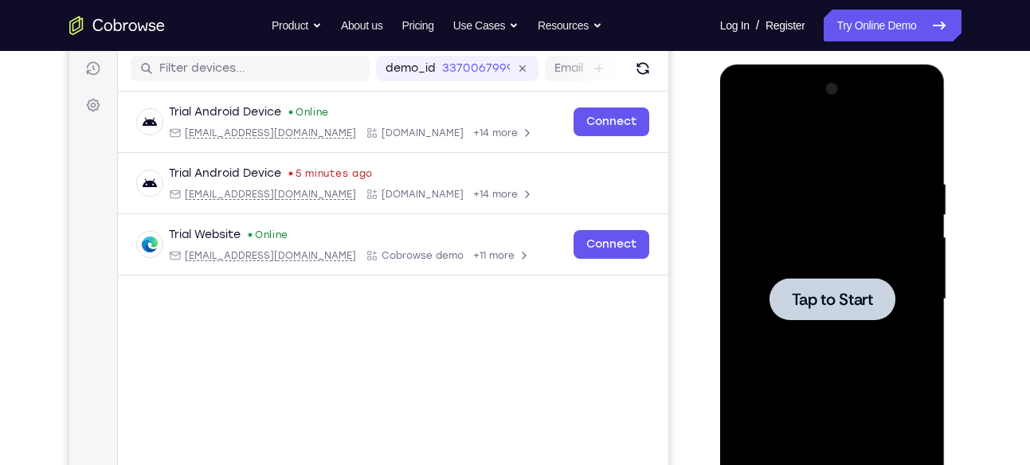
click at [813, 278] on div at bounding box center [833, 299] width 126 height 42
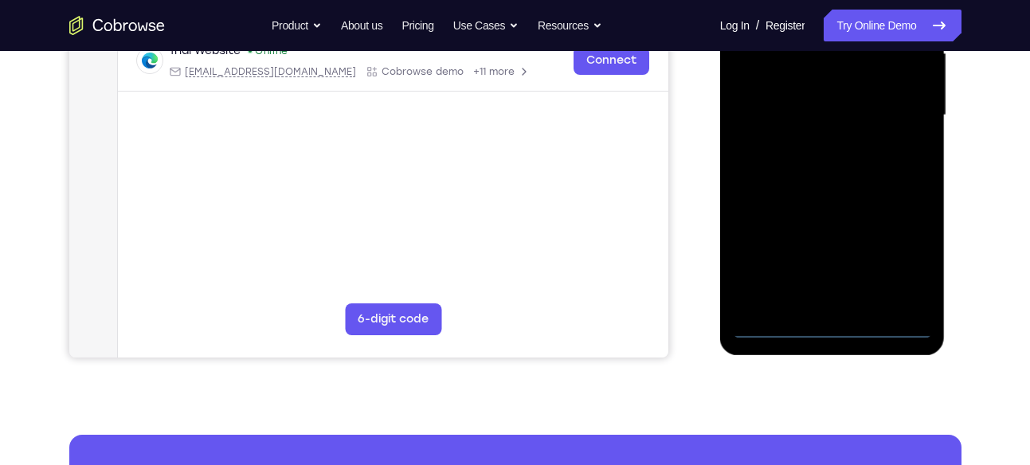
scroll to position [408, 0]
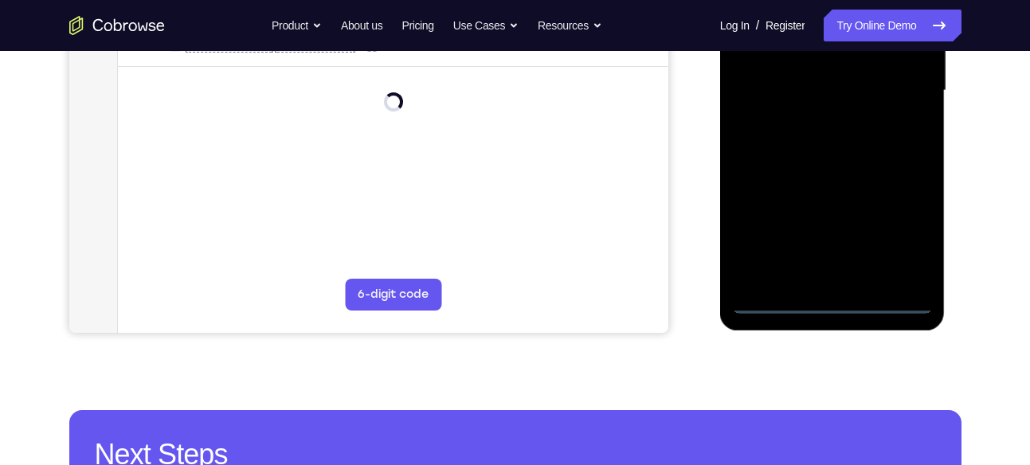
click at [831, 297] on div at bounding box center [832, 91] width 201 height 446
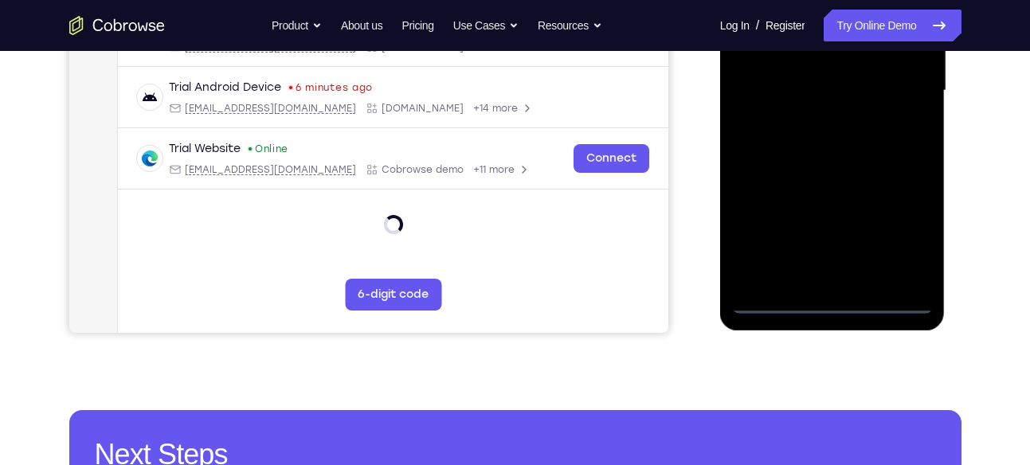
click at [908, 234] on div at bounding box center [832, 91] width 201 height 446
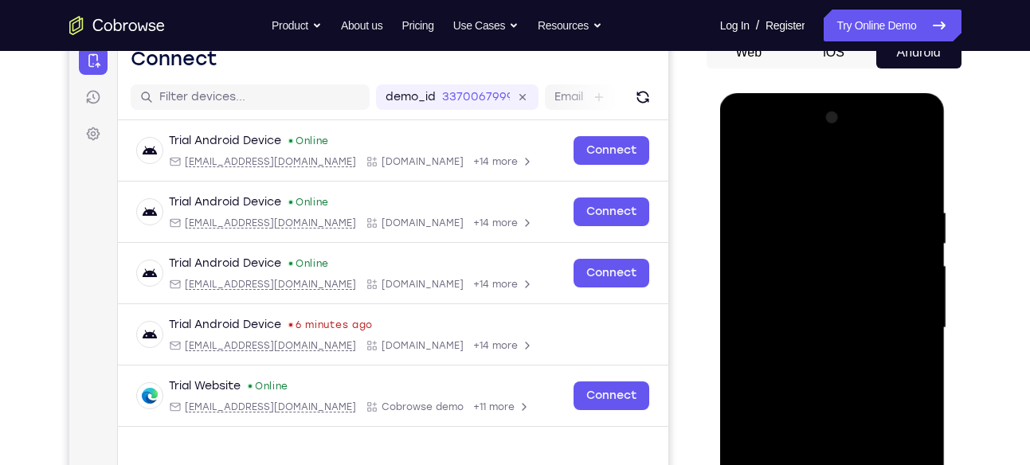
scroll to position [170, 0]
click at [771, 143] on div at bounding box center [832, 329] width 201 height 446
click at [803, 233] on div at bounding box center [832, 329] width 201 height 446
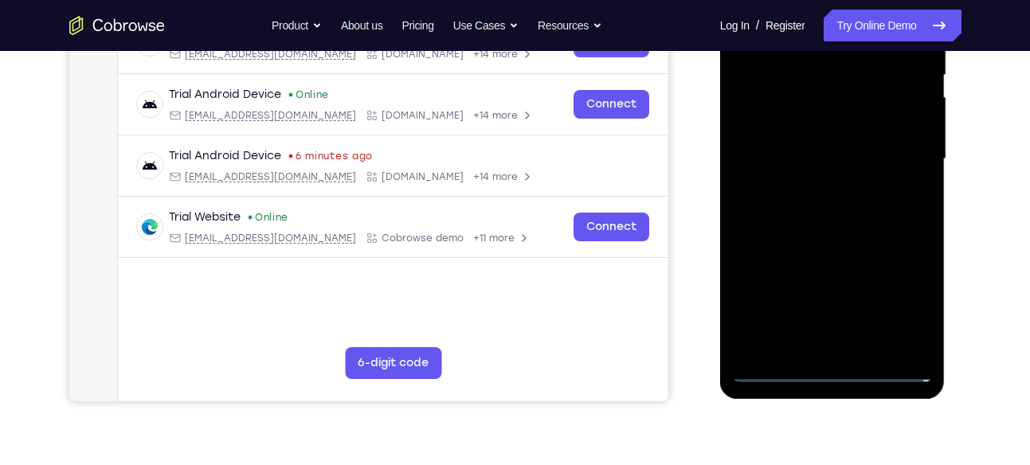
scroll to position [340, 0]
click at [865, 308] on div at bounding box center [832, 158] width 201 height 446
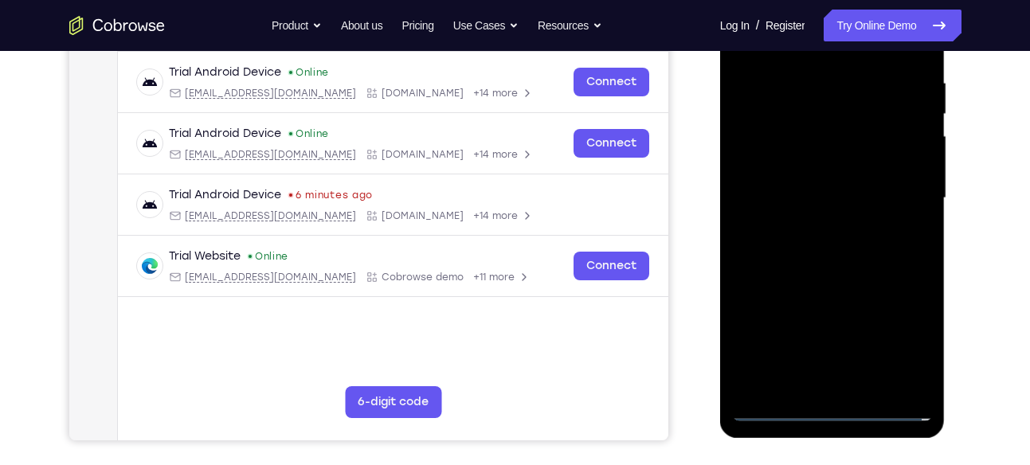
scroll to position [301, 0]
click at [807, 174] on div at bounding box center [832, 197] width 201 height 446
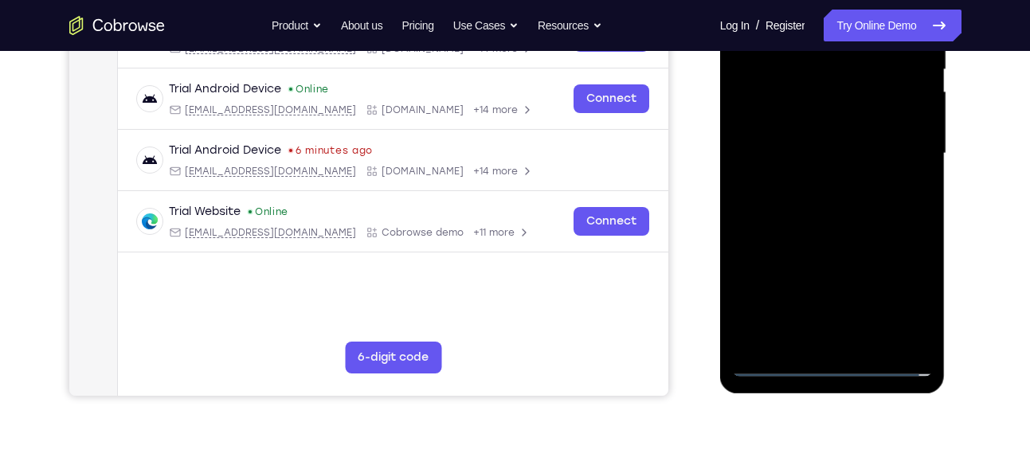
scroll to position [346, 0]
click at [824, 257] on div at bounding box center [832, 153] width 201 height 446
click at [905, 272] on div at bounding box center [832, 153] width 201 height 446
drag, startPoint x: 817, startPoint y: 267, endPoint x: 826, endPoint y: 184, distance: 83.3
click at [826, 184] on div at bounding box center [832, 153] width 201 height 446
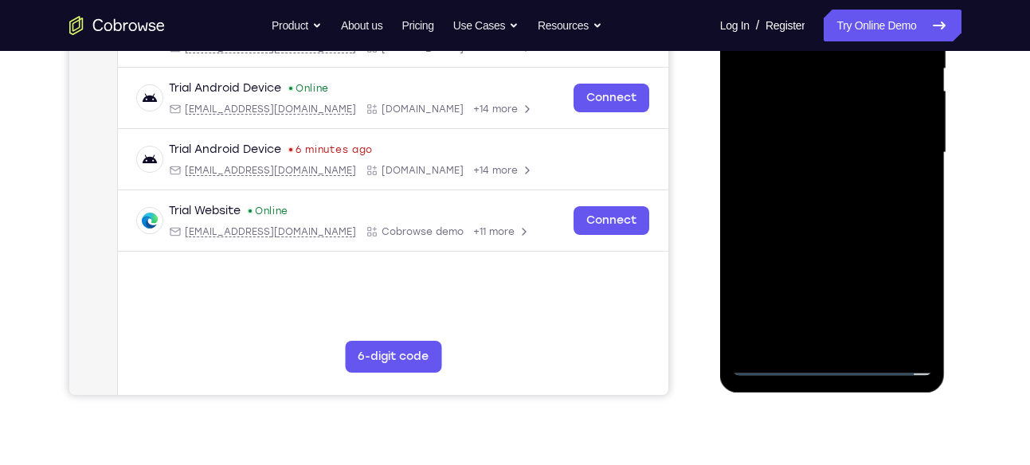
drag, startPoint x: 826, startPoint y: 247, endPoint x: 826, endPoint y: 171, distance: 76.5
click at [826, 171] on div at bounding box center [832, 153] width 201 height 446
drag, startPoint x: 807, startPoint y: 287, endPoint x: 812, endPoint y: 185, distance: 102.1
click at [812, 185] on div at bounding box center [832, 153] width 201 height 446
drag, startPoint x: 856, startPoint y: 268, endPoint x: 852, endPoint y: 228, distance: 40.0
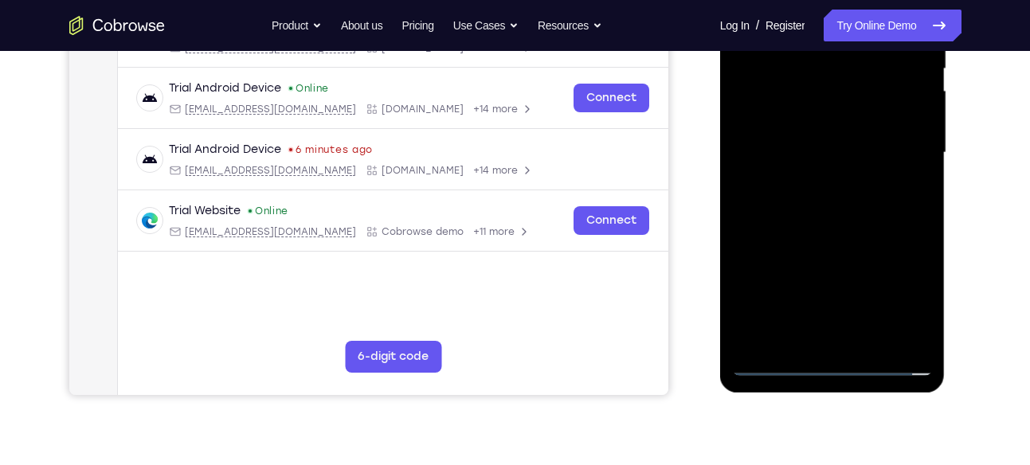
click at [852, 228] on div at bounding box center [832, 153] width 201 height 446
click at [826, 227] on div at bounding box center [832, 153] width 201 height 446
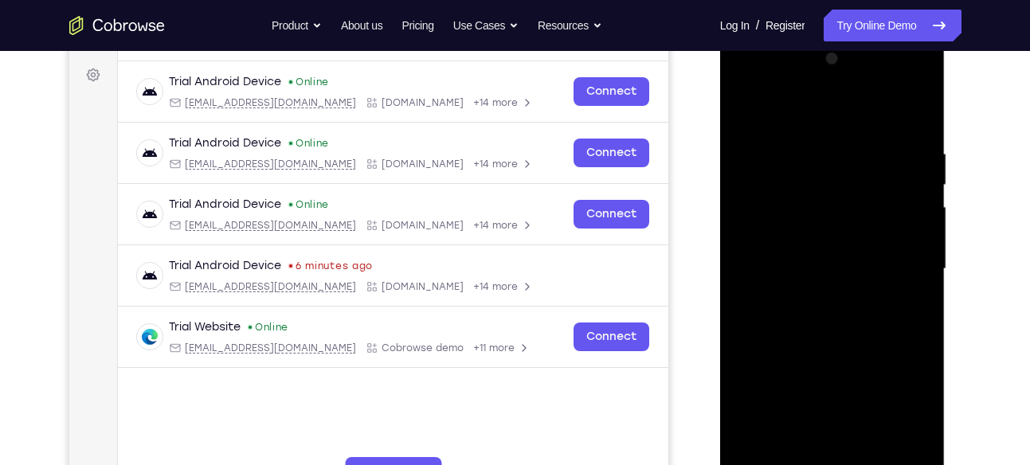
scroll to position [248, 0]
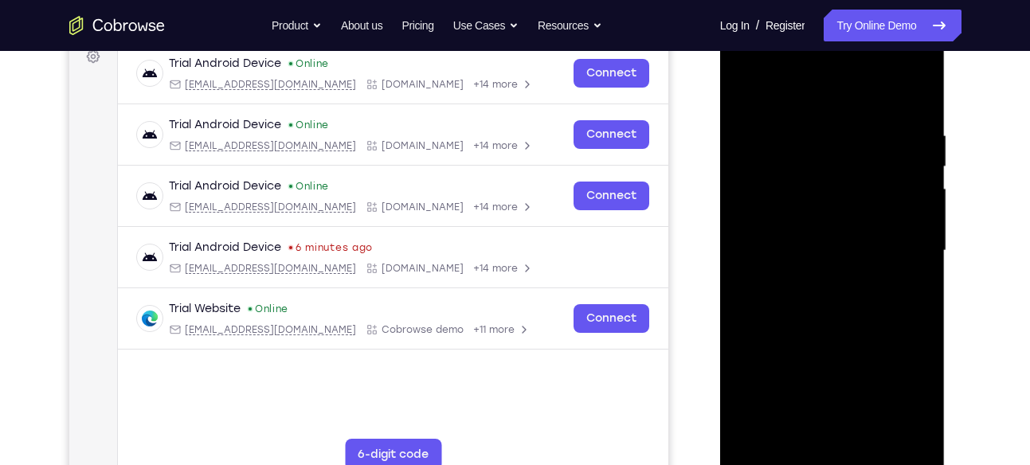
click at [837, 249] on div at bounding box center [832, 251] width 201 height 446
click at [903, 285] on div at bounding box center [832, 251] width 201 height 446
click at [818, 293] on div at bounding box center [832, 251] width 201 height 446
click at [837, 198] on div at bounding box center [832, 251] width 201 height 446
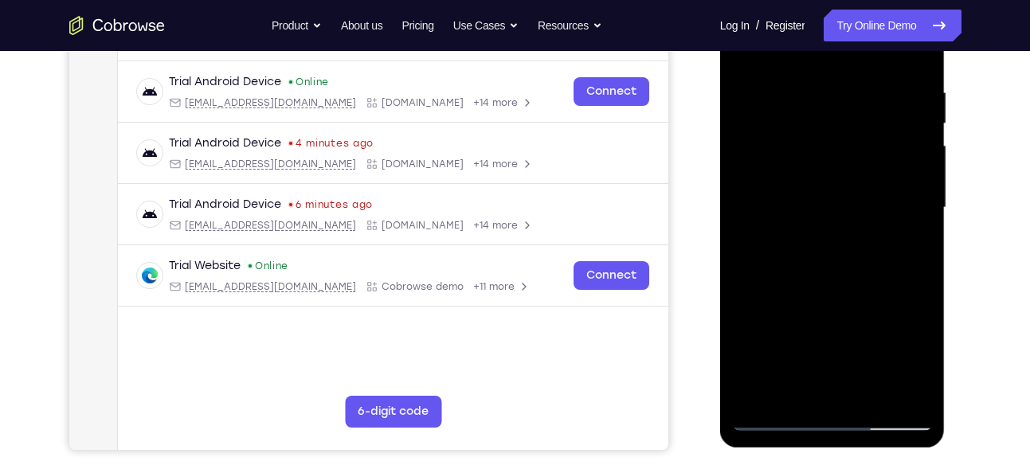
scroll to position [287, 0]
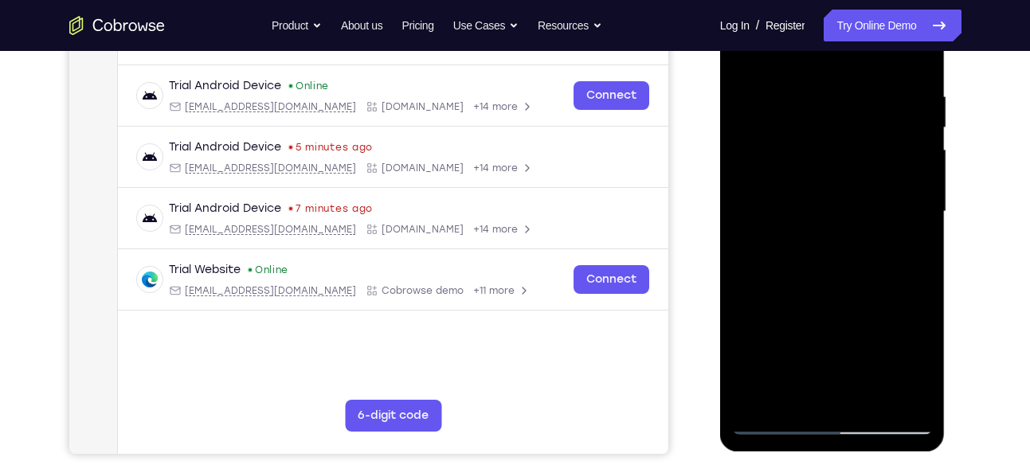
click at [838, 422] on div at bounding box center [832, 212] width 201 height 446
